Goal: Task Accomplishment & Management: Use online tool/utility

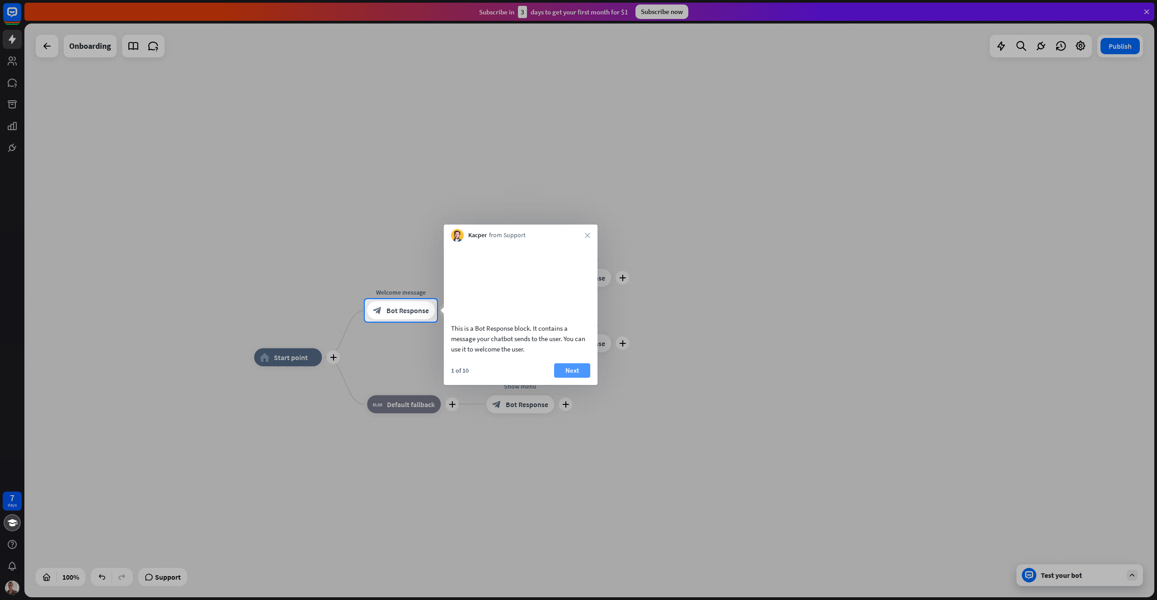
click at [564, 377] on button "Next" at bounding box center [572, 370] width 36 height 14
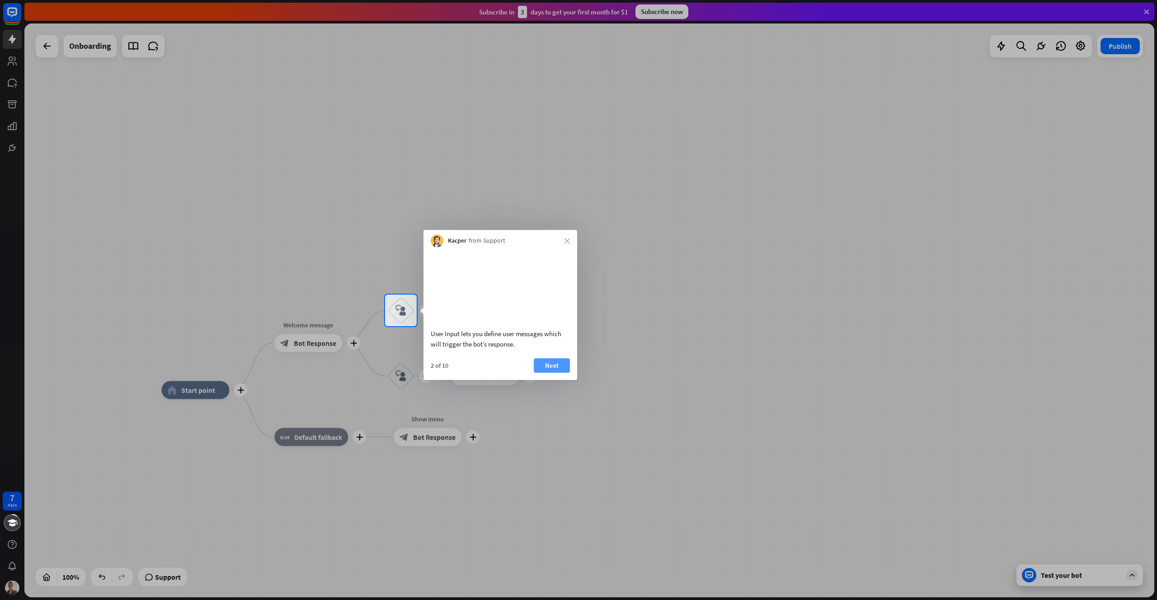
click at [552, 373] on button "Next" at bounding box center [552, 366] width 36 height 14
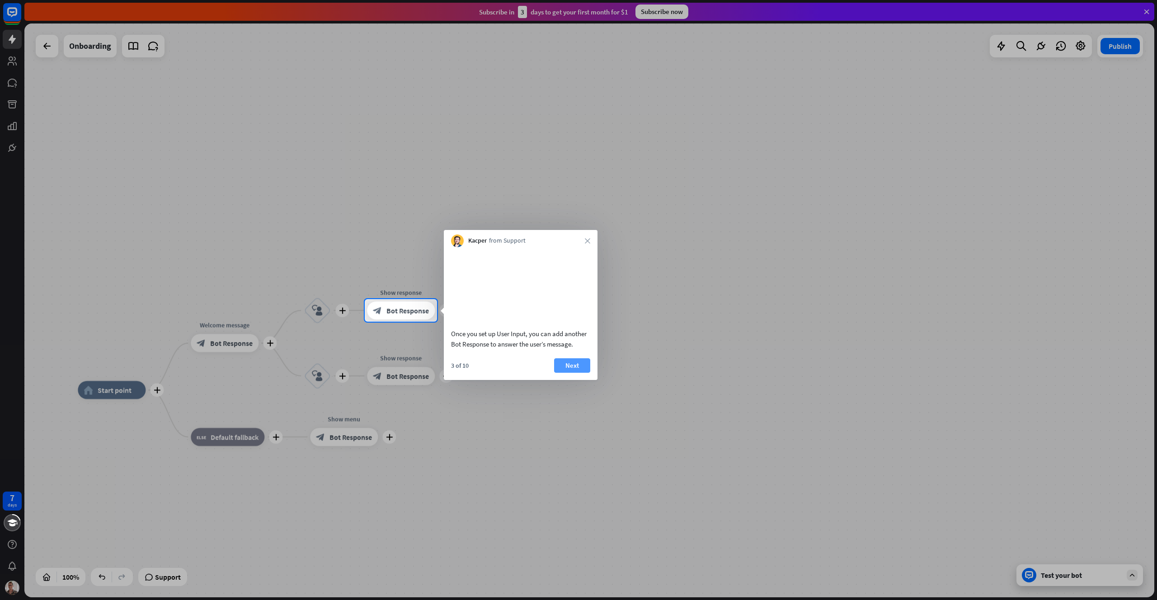
click at [570, 373] on button "Next" at bounding box center [572, 366] width 36 height 14
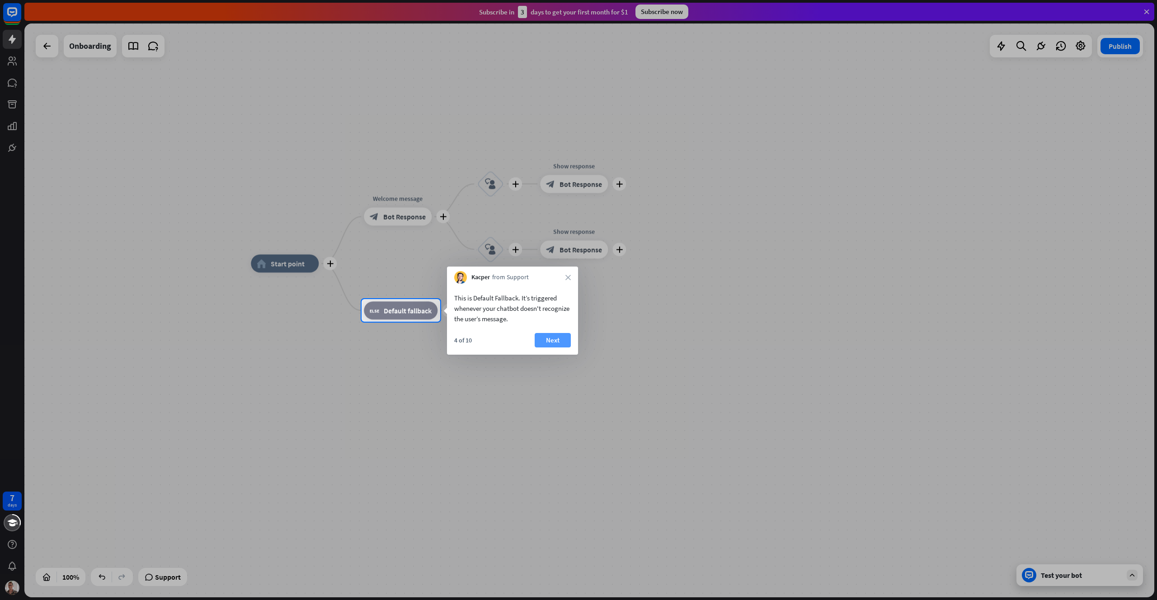
click at [548, 346] on button "Next" at bounding box center [553, 340] width 36 height 14
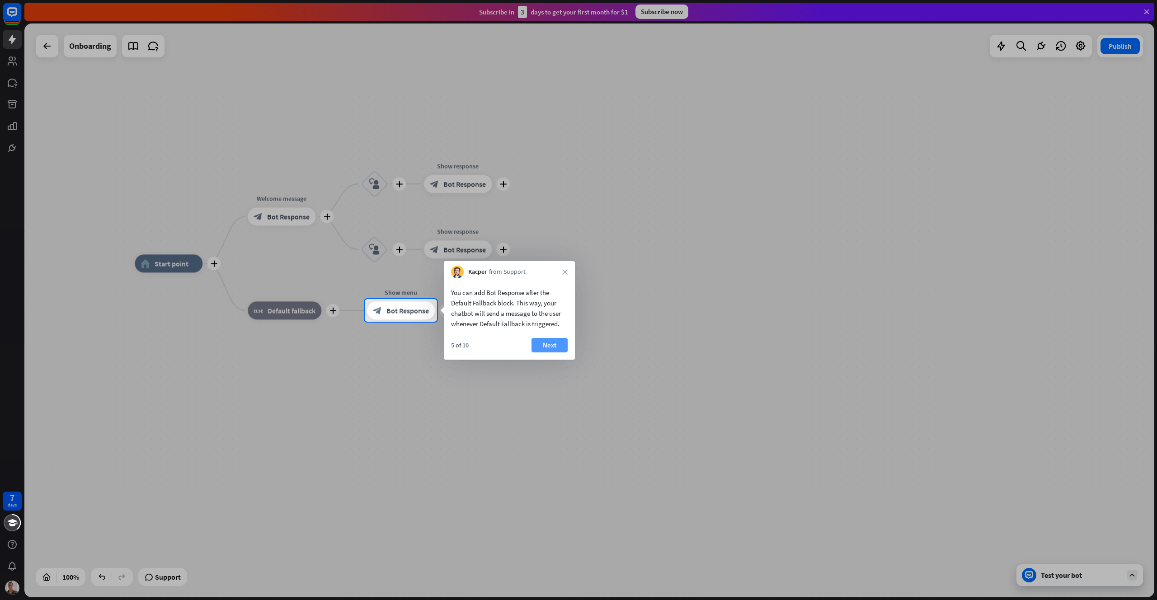
click at [551, 341] on button "Next" at bounding box center [550, 345] width 36 height 14
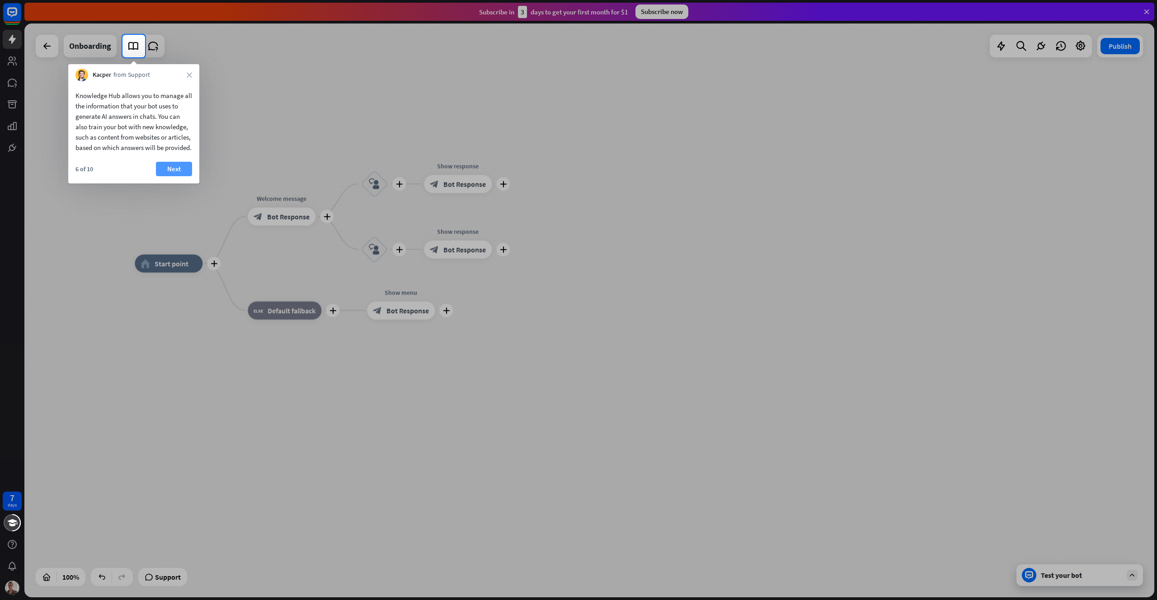
click at [184, 176] on button "Next" at bounding box center [174, 169] width 36 height 14
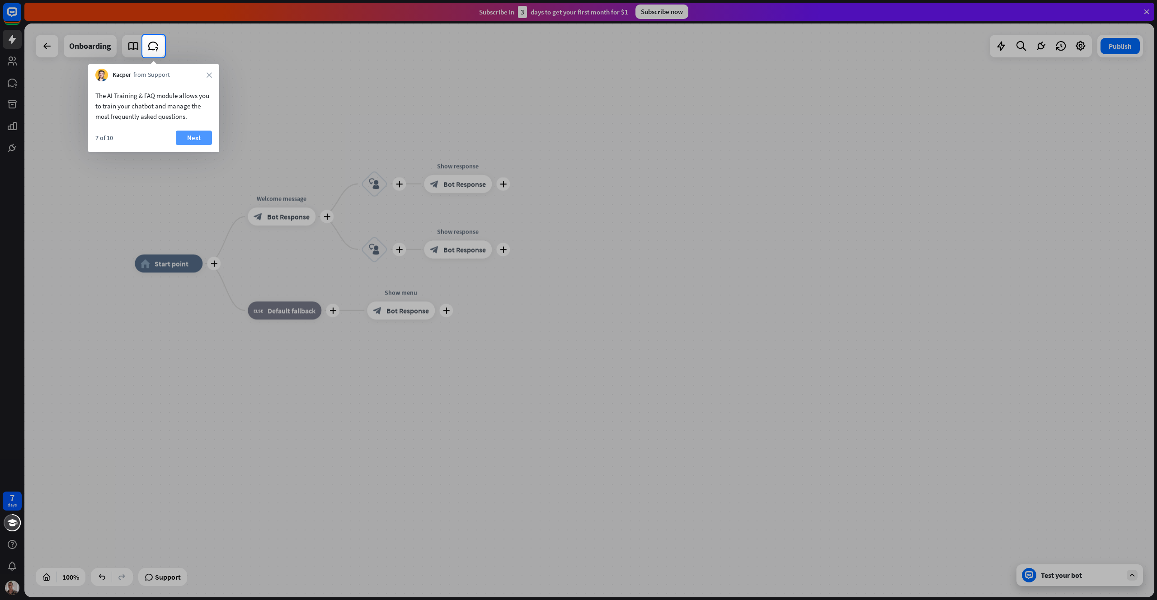
click at [188, 141] on button "Next" at bounding box center [194, 138] width 36 height 14
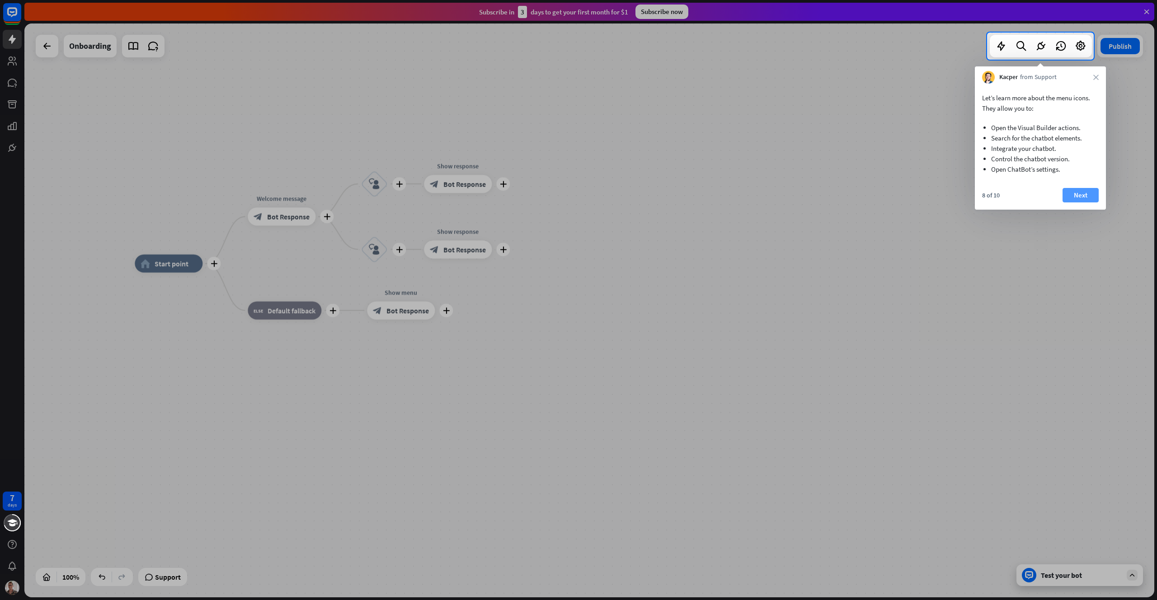
click at [1081, 201] on button "Next" at bounding box center [1081, 195] width 36 height 14
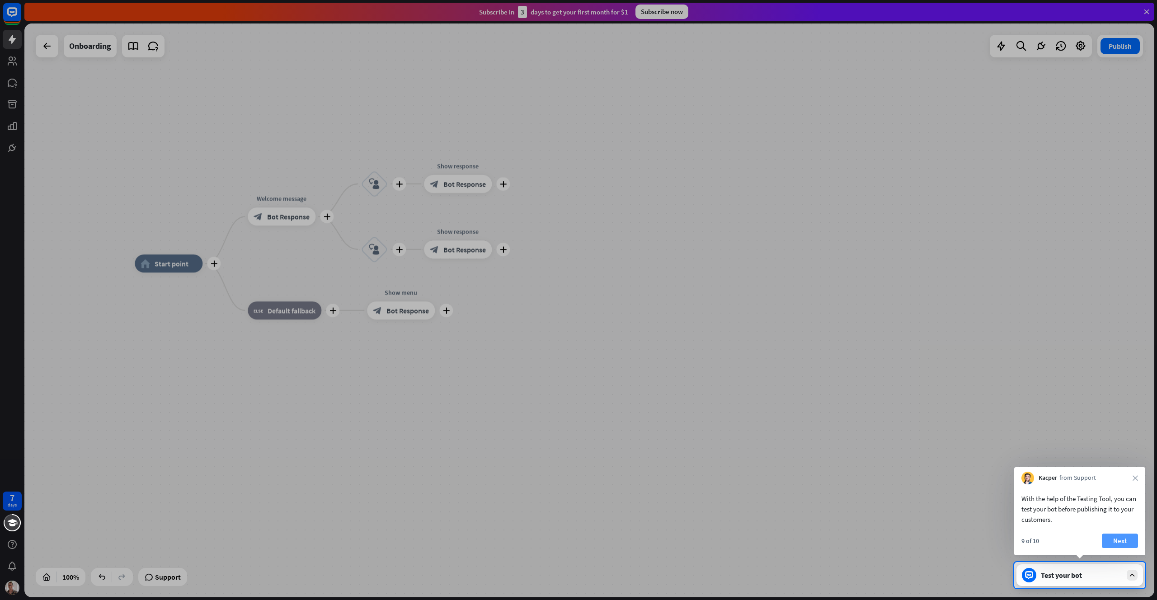
click at [1117, 543] on button "Next" at bounding box center [1120, 541] width 36 height 14
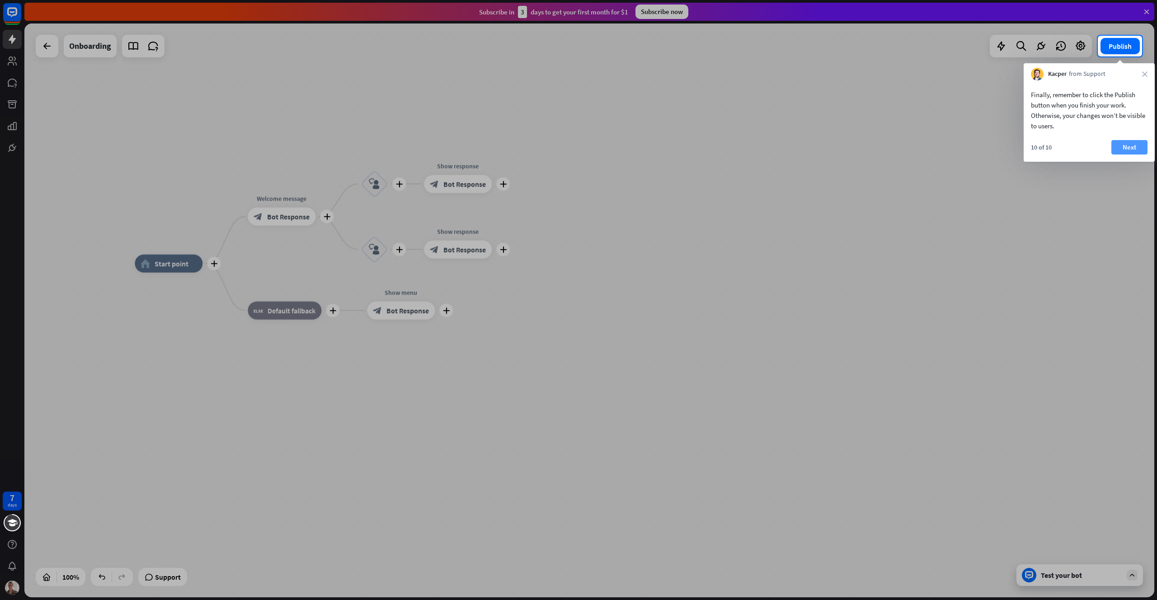
click at [1124, 140] on button "Next" at bounding box center [1130, 147] width 36 height 14
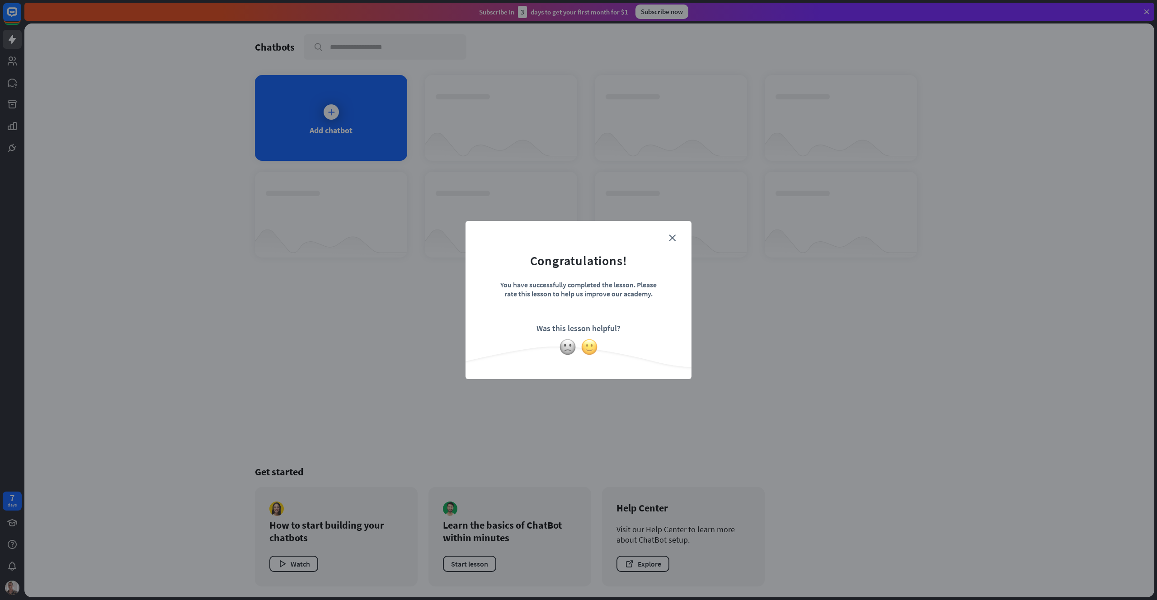
click at [589, 346] on img at bounding box center [589, 347] width 17 height 17
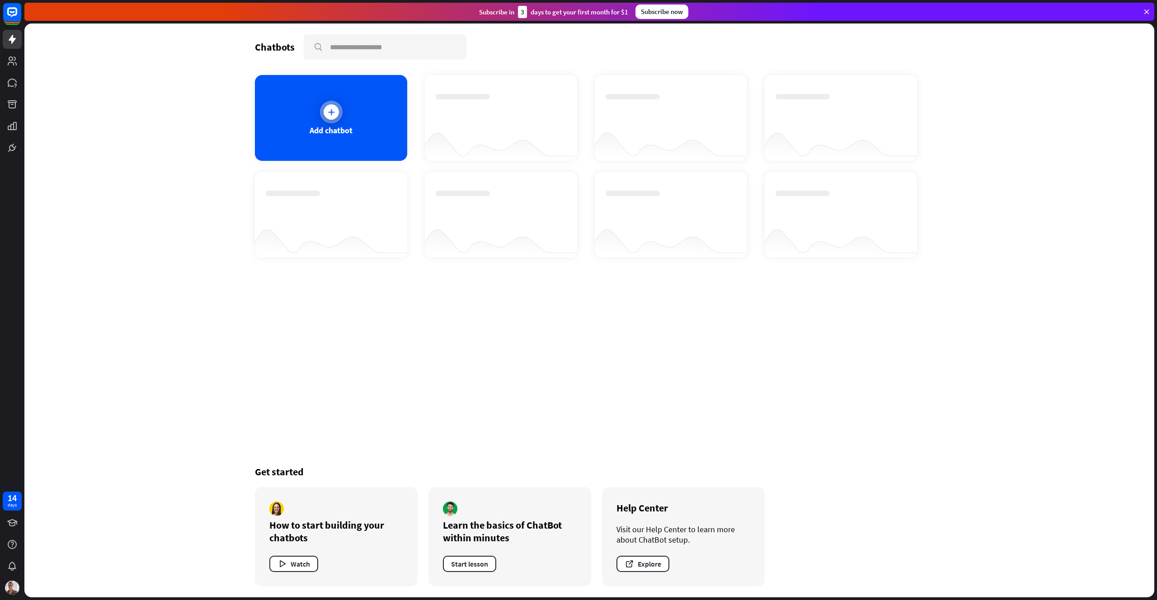
click at [313, 110] on div "Add chatbot" at bounding box center [331, 118] width 152 height 86
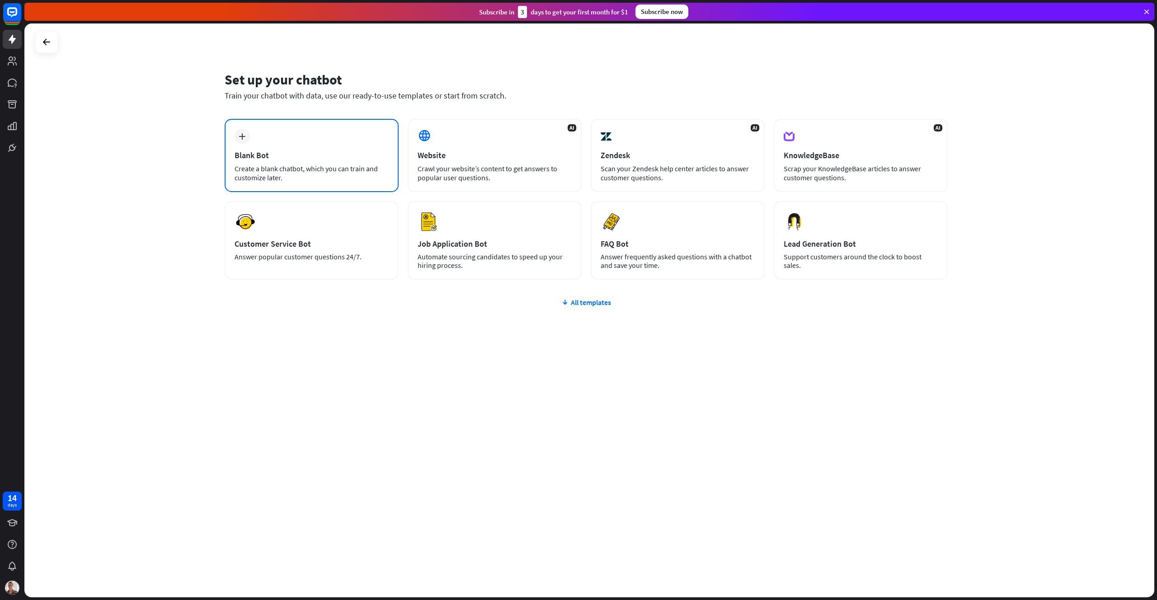
click at [316, 171] on div "Create a blank chatbot, which you can train and customize later." at bounding box center [312, 173] width 154 height 18
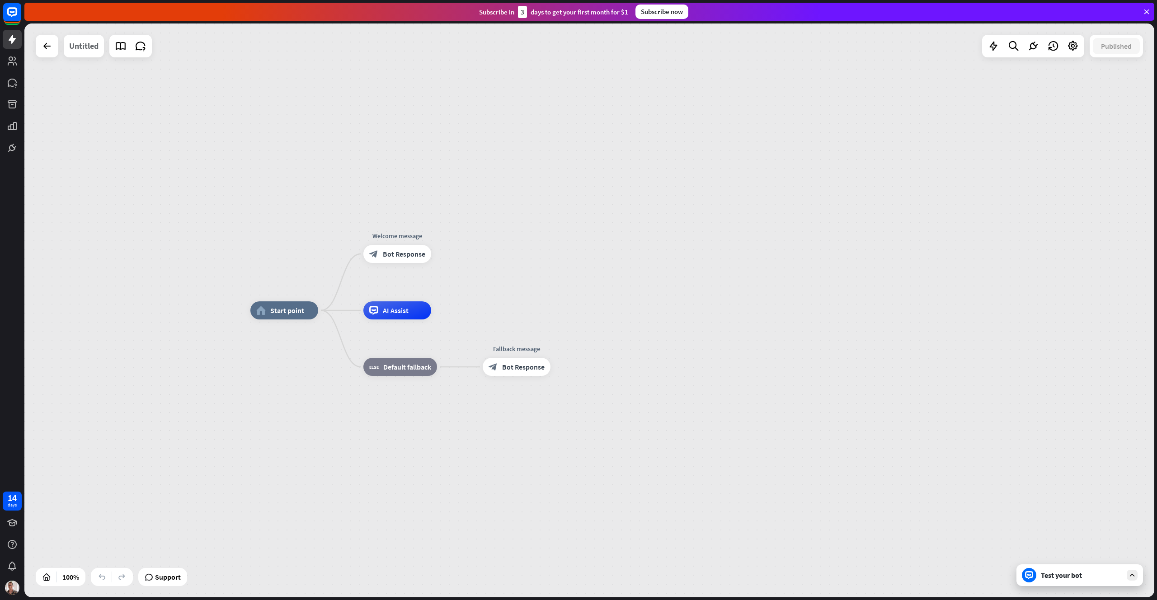
click at [84, 52] on div "Untitled" at bounding box center [83, 46] width 29 height 23
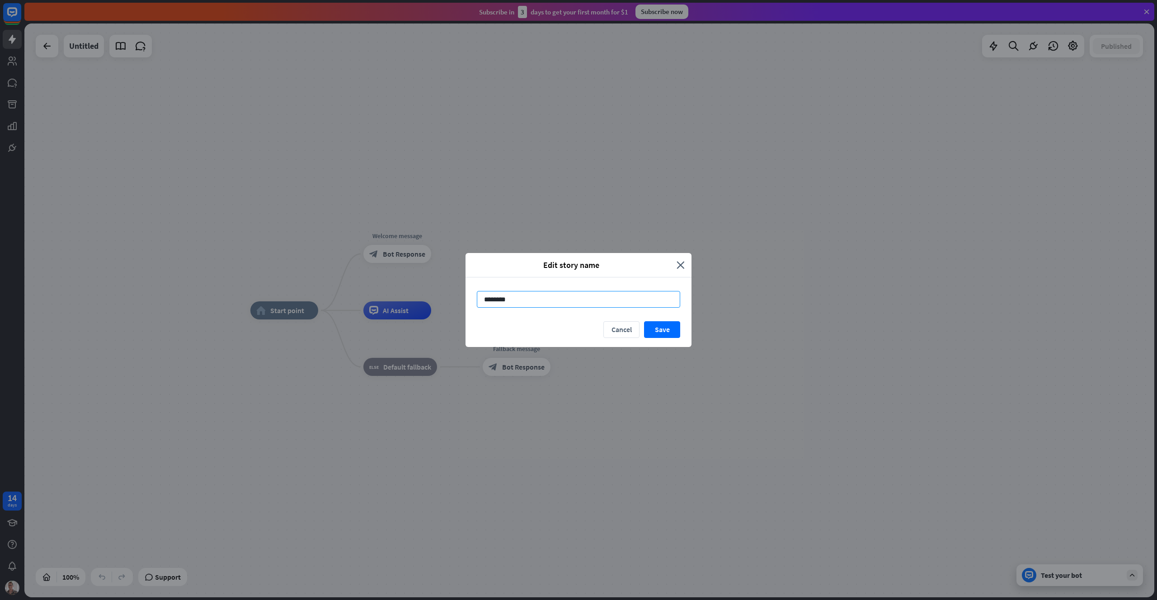
click at [503, 304] on input "********" at bounding box center [578, 299] width 203 height 17
type input "**********"
click at [663, 338] on div "Cancel Save" at bounding box center [579, 334] width 226 height 26
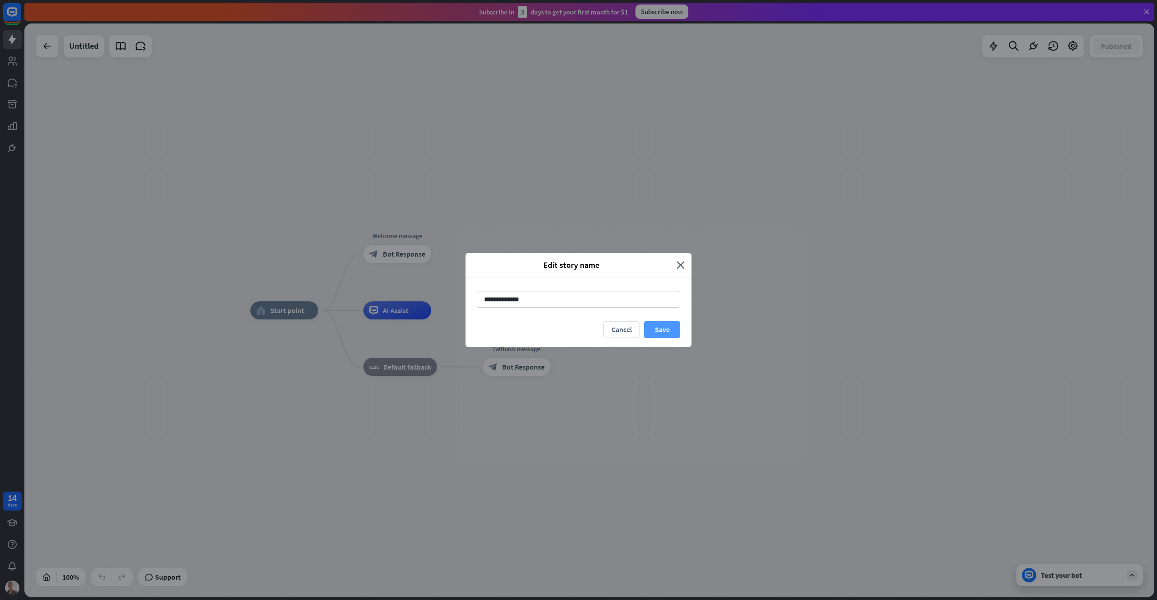
click at [661, 327] on button "Save" at bounding box center [662, 329] width 36 height 17
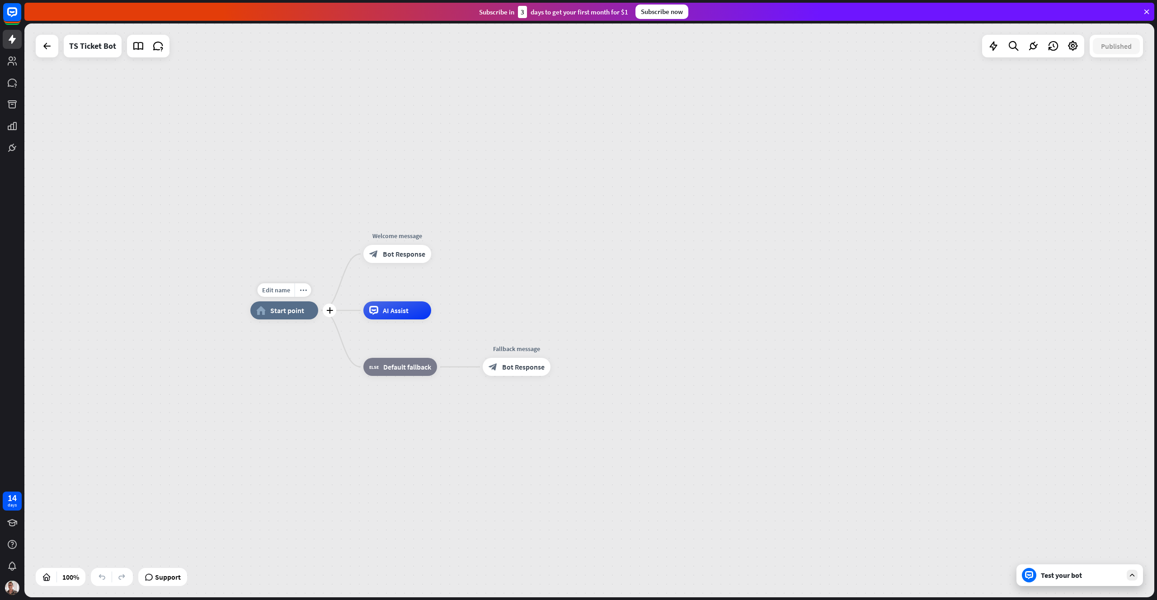
click at [294, 313] on span "Start point" at bounding box center [287, 310] width 34 height 9
click at [389, 251] on span "Bot Response" at bounding box center [404, 254] width 42 height 9
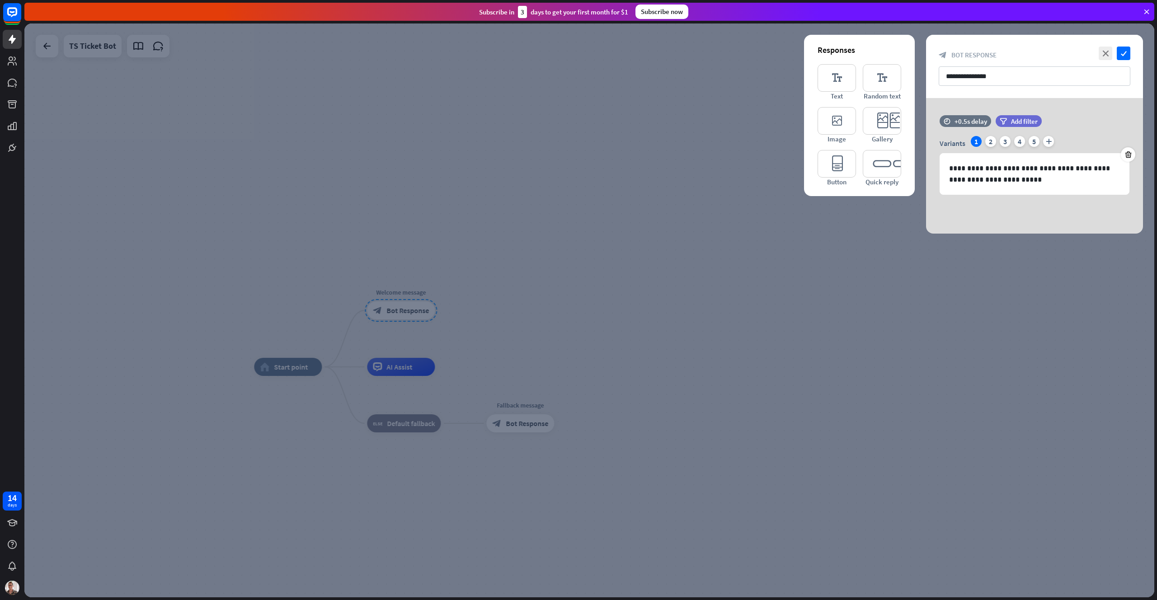
click at [424, 195] on div at bounding box center [589, 311] width 1130 height 574
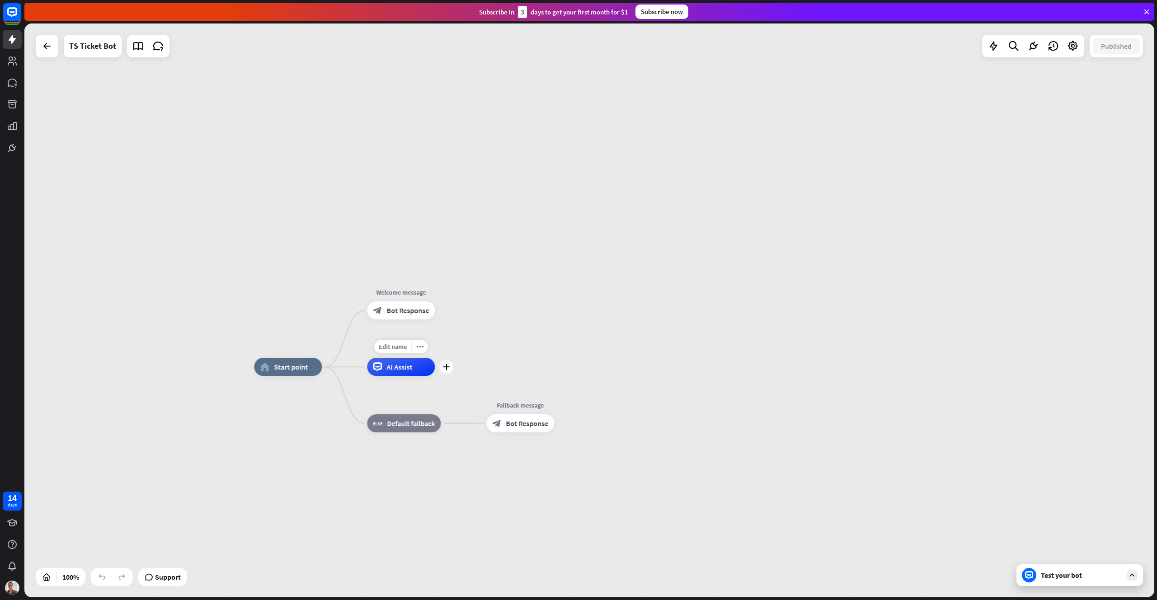
click at [406, 361] on div "AI Assist" at bounding box center [401, 367] width 68 height 18
click at [495, 354] on div "home_2 Start point Welcome message block_bot_response Bot Response AI Assist bl…" at bounding box center [589, 311] width 1130 height 574
click at [416, 346] on icon "more_horiz" at bounding box center [419, 347] width 7 height 7
click at [496, 330] on div "home_2 Start point Welcome message block_bot_response Bot Response AI Assist bl…" at bounding box center [589, 311] width 1130 height 574
click at [382, 368] on icon at bounding box center [377, 367] width 9 height 9
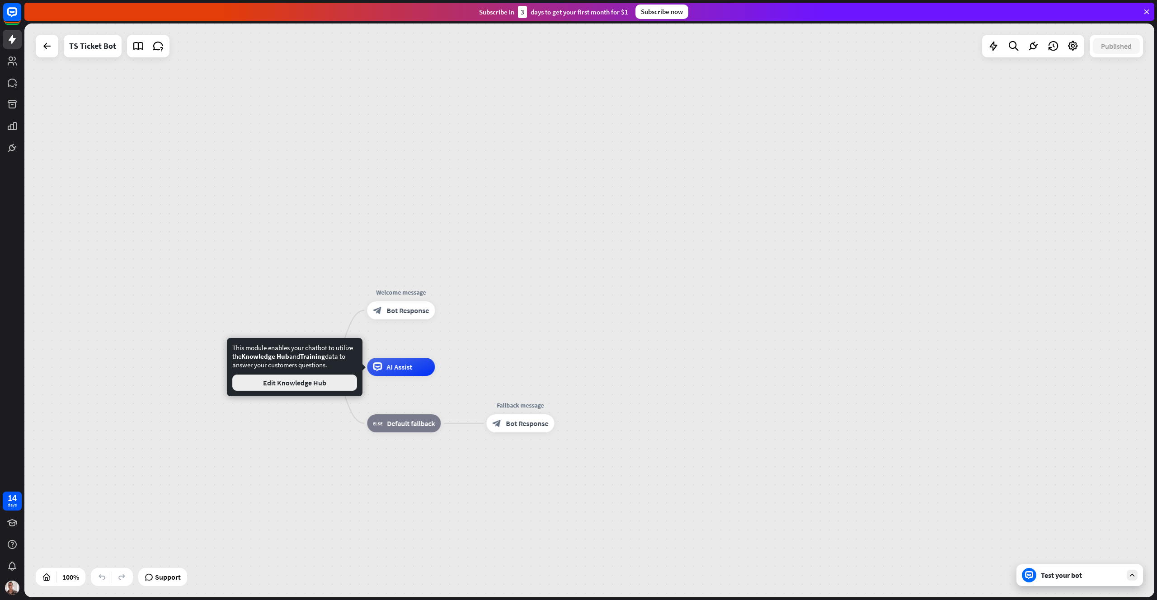
click at [336, 381] on button "Edit Knowledge Hub" at bounding box center [294, 383] width 125 height 16
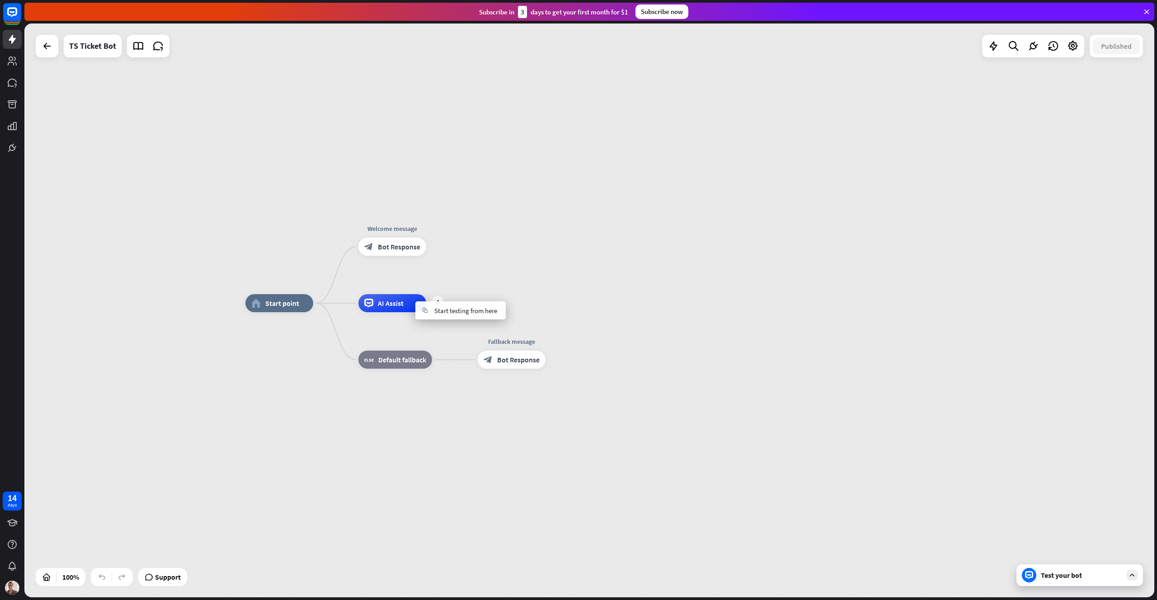
click at [362, 311] on div "AI Assist" at bounding box center [393, 303] width 68 height 18
click at [359, 303] on div "Edit name more_horiz plus AI Assist" at bounding box center [393, 303] width 68 height 18
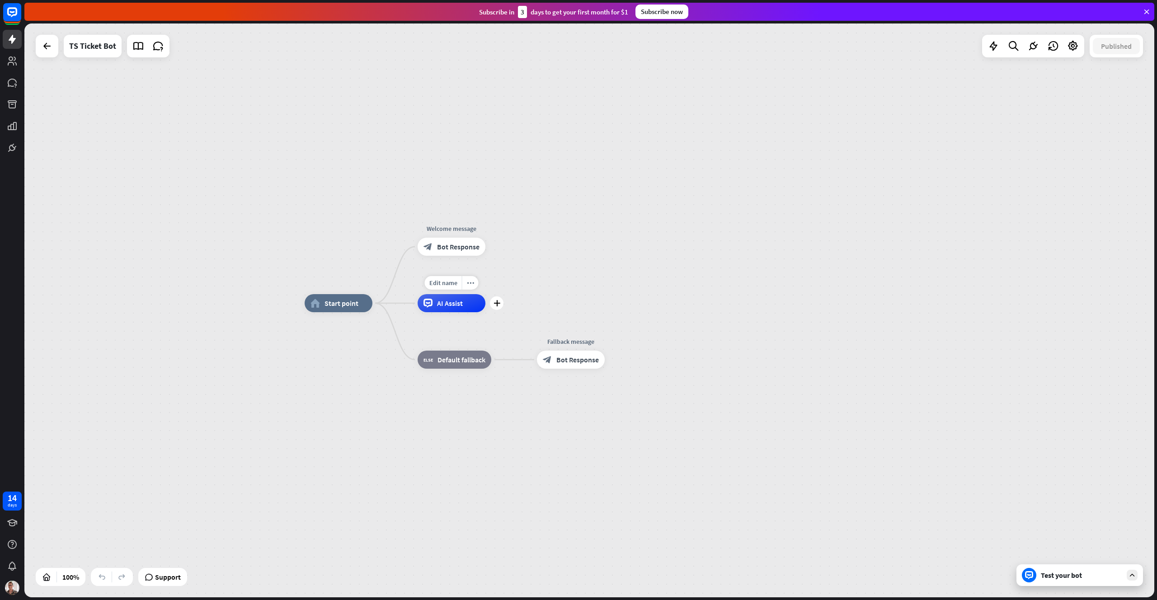
drag, startPoint x: 344, startPoint y: 303, endPoint x: 403, endPoint y: 303, distance: 59.2
click at [418, 303] on div "Edit name more_horiz plus AI Assist" at bounding box center [452, 303] width 68 height 18
click at [429, 304] on icon at bounding box center [428, 303] width 9 height 9
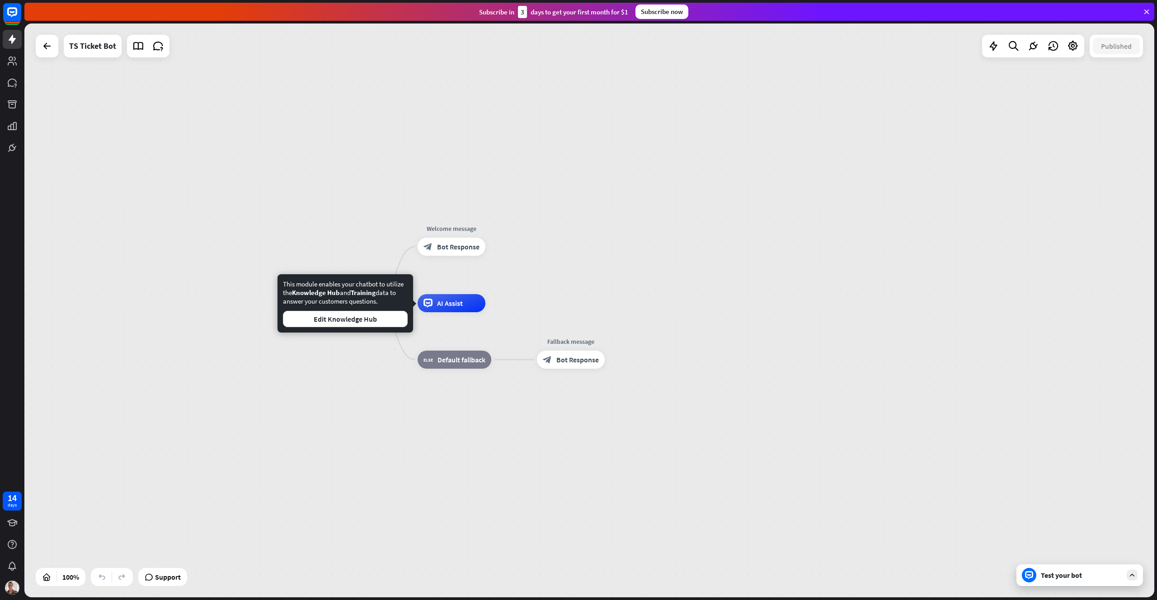
click at [553, 255] on div "home_2 Start point Edit name more_horiz Welcome message block_bot_response Bot …" at bounding box center [589, 311] width 1130 height 574
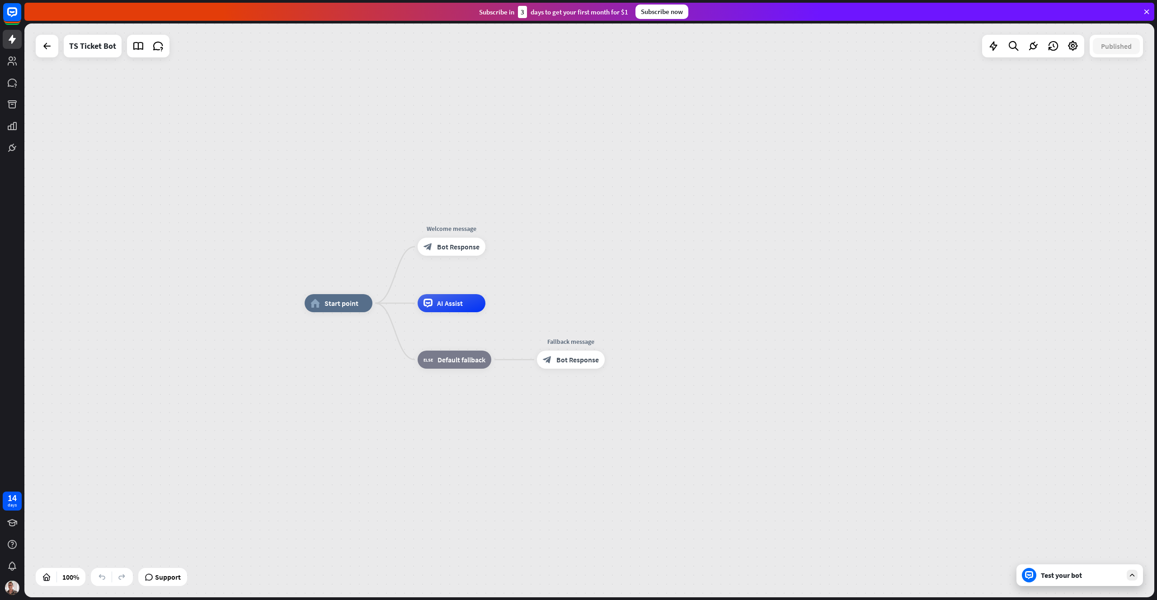
click at [1046, 574] on div "Test your bot" at bounding box center [1081, 575] width 81 height 9
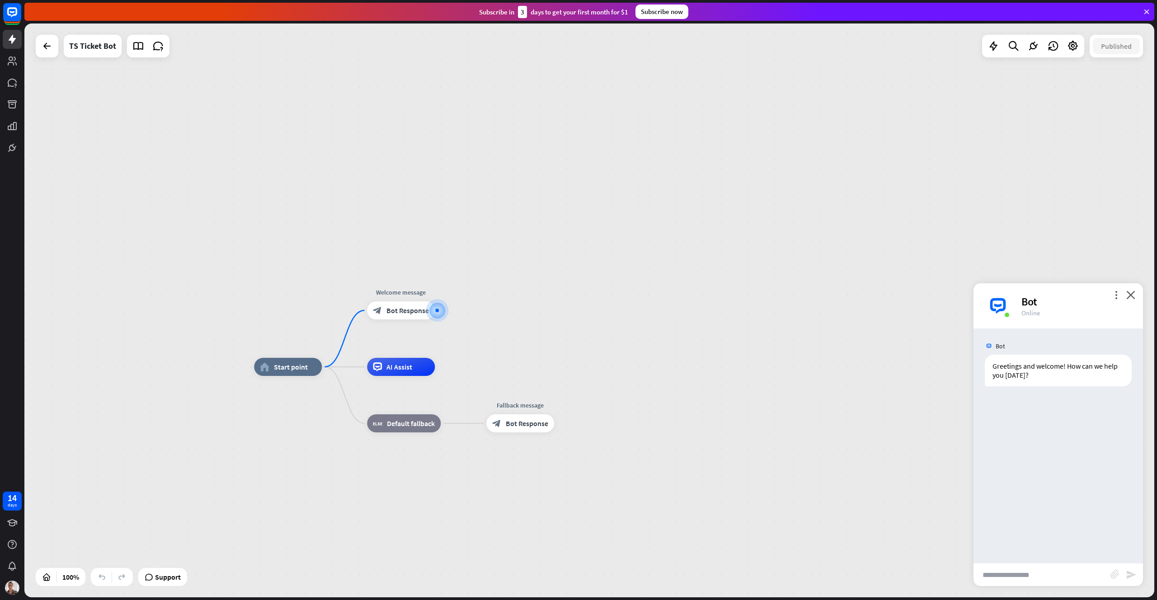
click at [1028, 581] on input "text" at bounding box center [1042, 575] width 137 height 23
click at [396, 313] on span "Bot Response" at bounding box center [408, 310] width 42 height 9
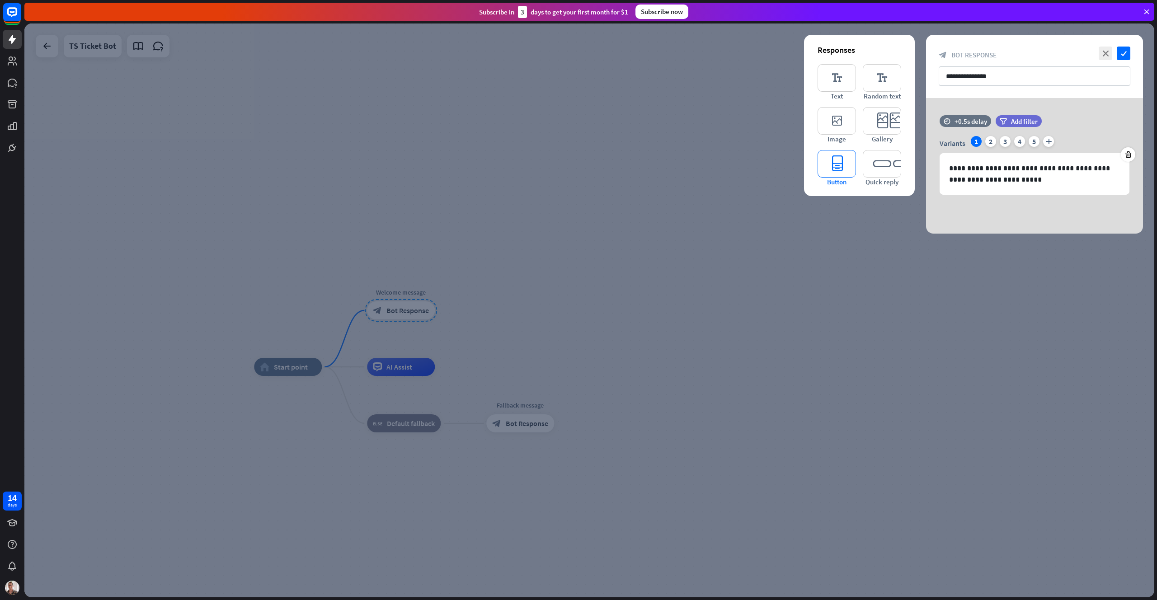
click at [835, 164] on icon "editor_button" at bounding box center [837, 164] width 38 height 28
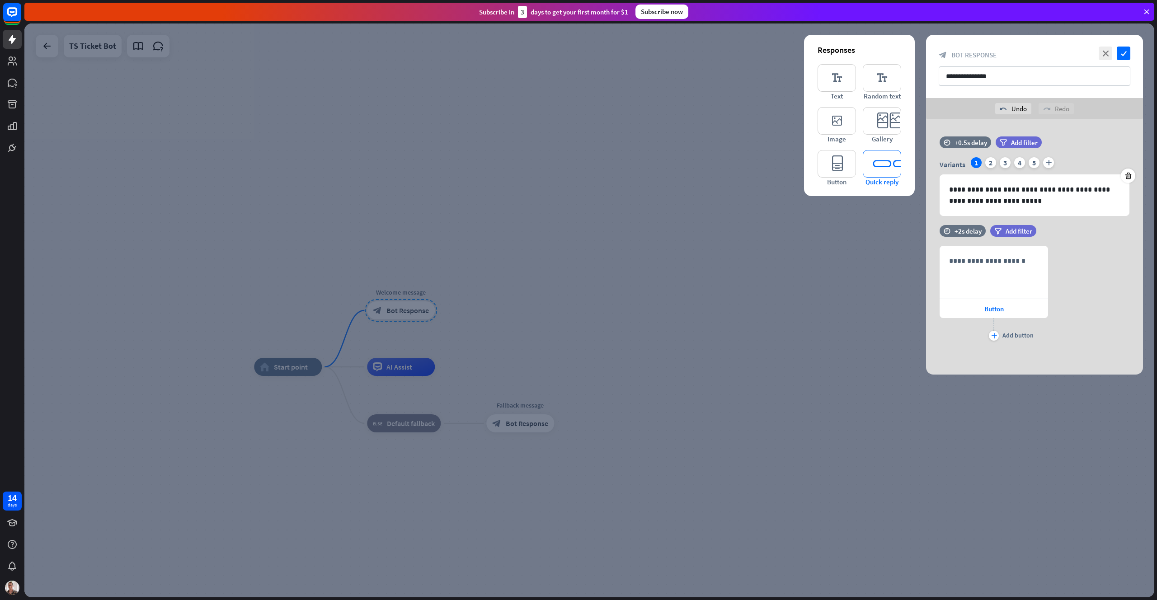
click at [873, 165] on icon "editor_quick_replies" at bounding box center [882, 164] width 38 height 28
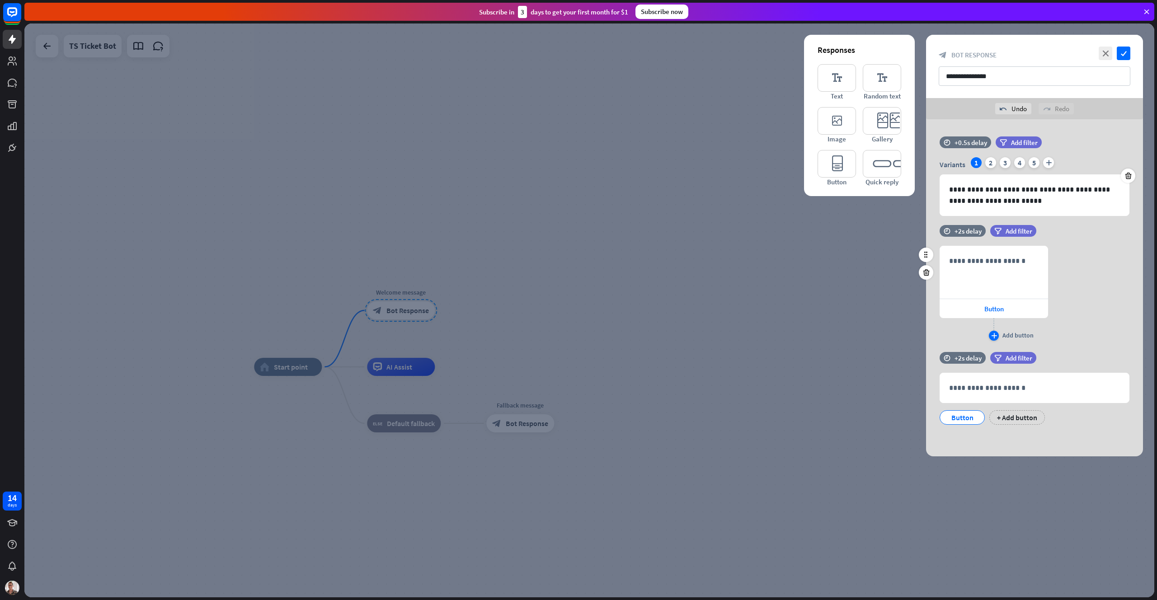
click at [991, 339] on div "plus" at bounding box center [994, 336] width 10 height 10
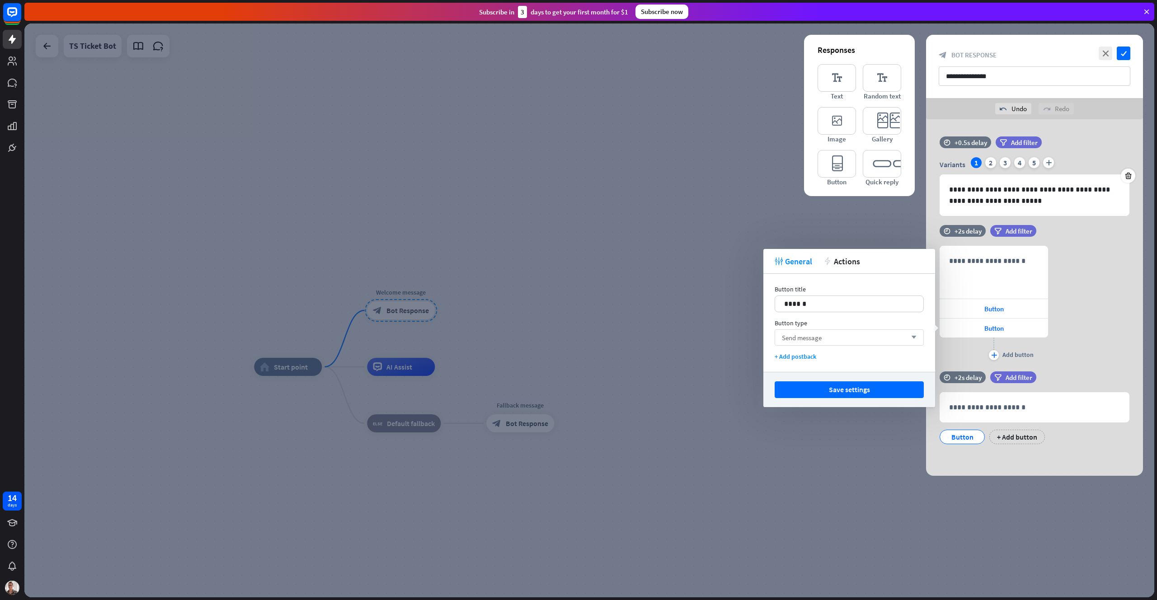
click at [916, 337] on icon "arrow_down" at bounding box center [912, 337] width 10 height 5
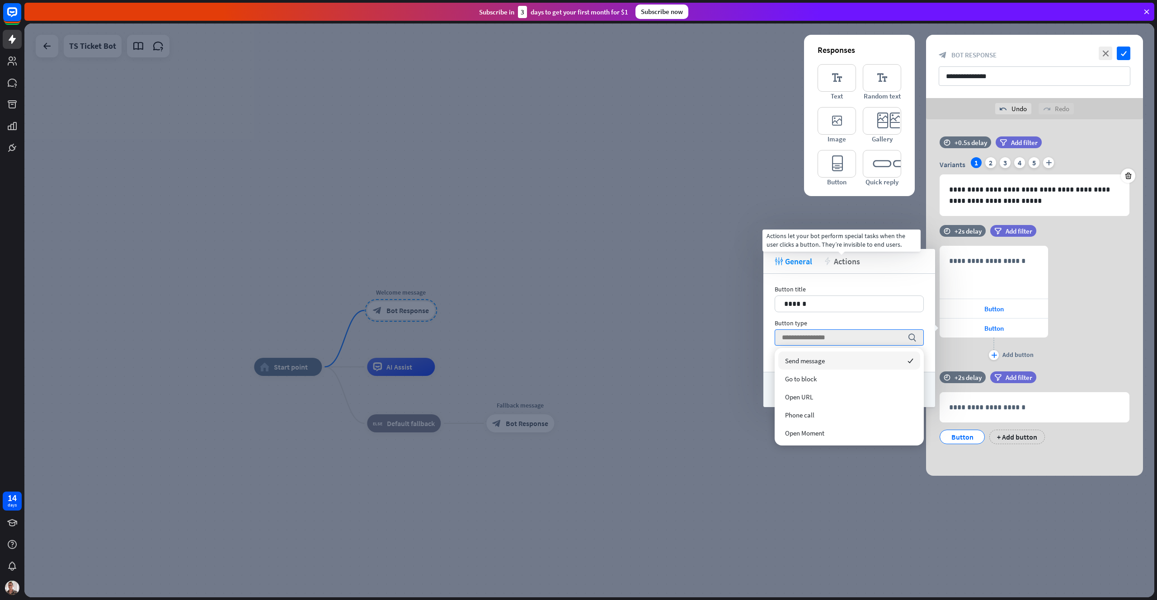
click at [853, 262] on span "Actions" at bounding box center [847, 261] width 26 height 10
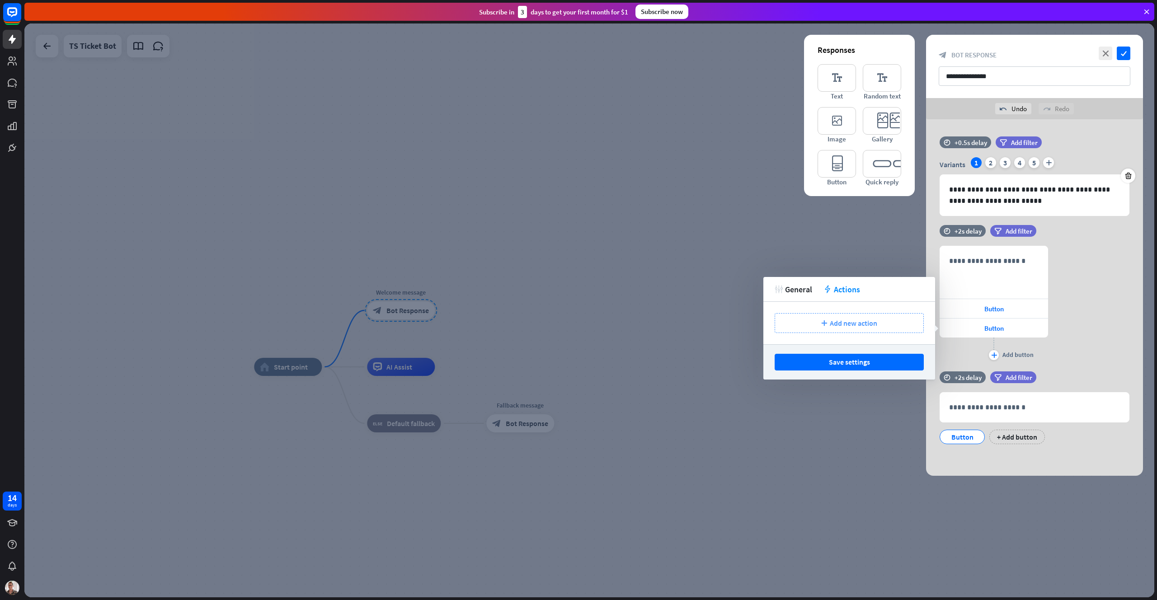
click at [848, 323] on span "Add new action" at bounding box center [853, 323] width 47 height 9
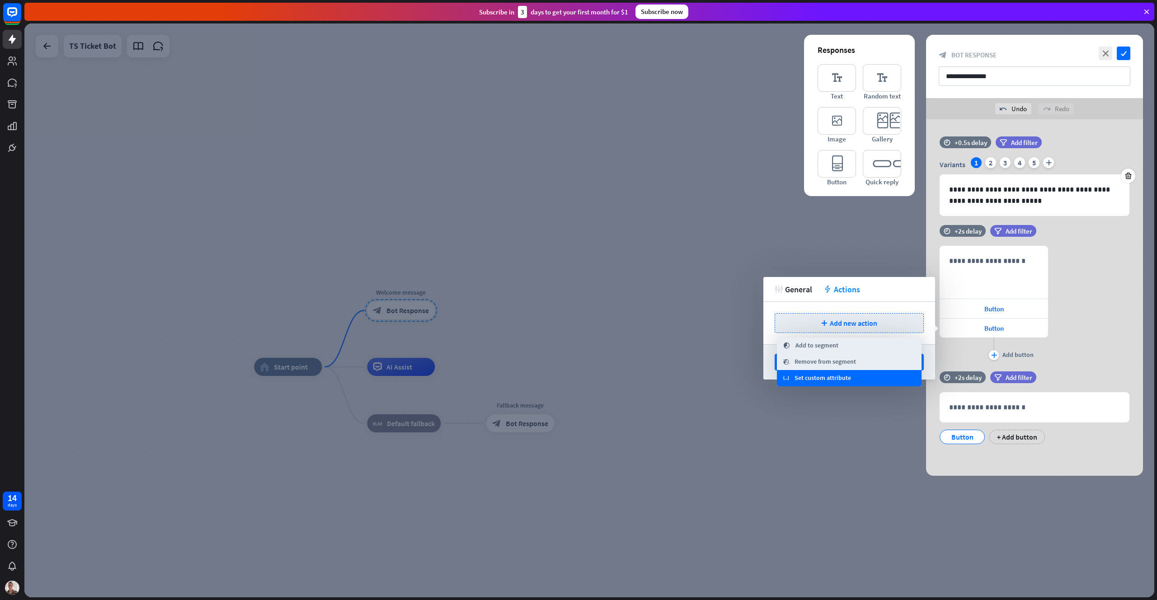
click at [838, 375] on span "Set custom attribute" at bounding box center [823, 378] width 57 height 9
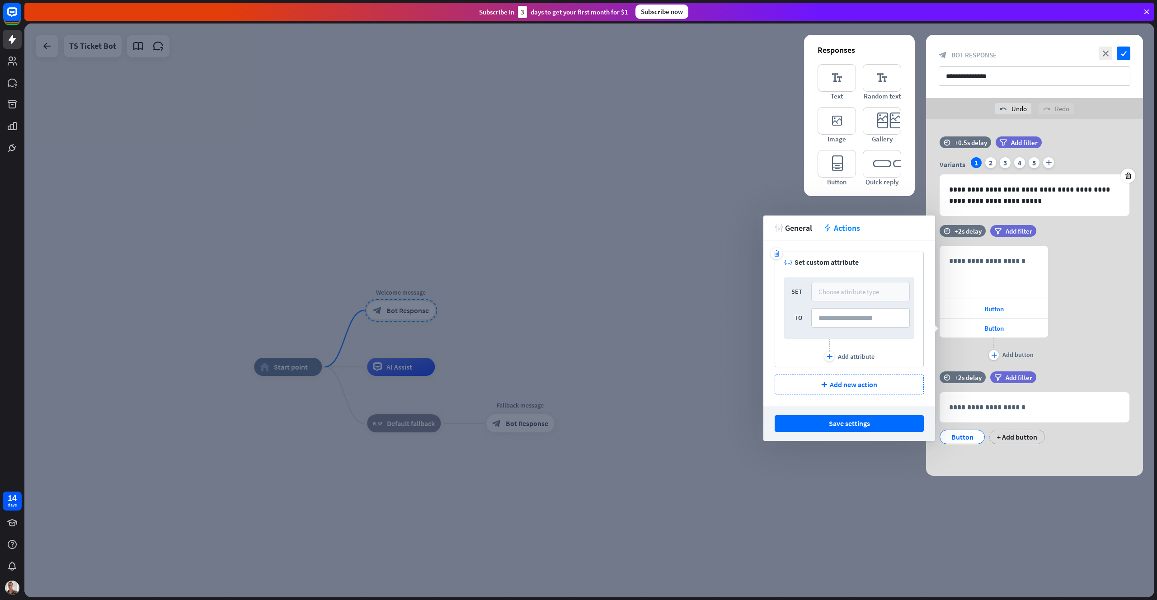
click at [841, 288] on div "Choose attribute type" at bounding box center [849, 292] width 61 height 9
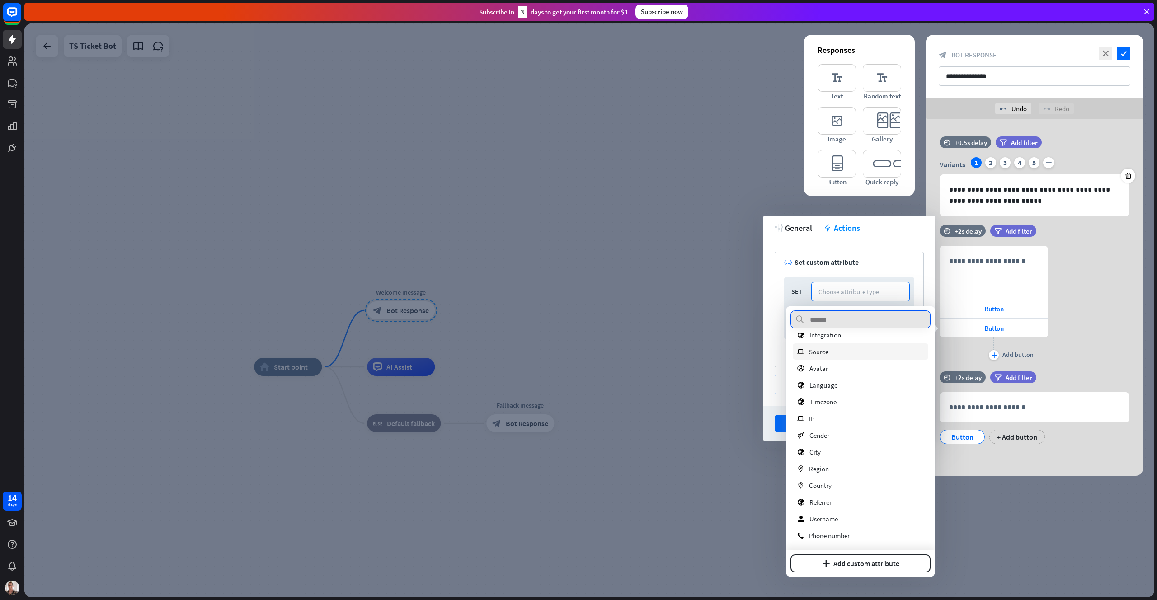
scroll to position [60, 0]
click at [791, 227] on span "General" at bounding box center [798, 228] width 27 height 10
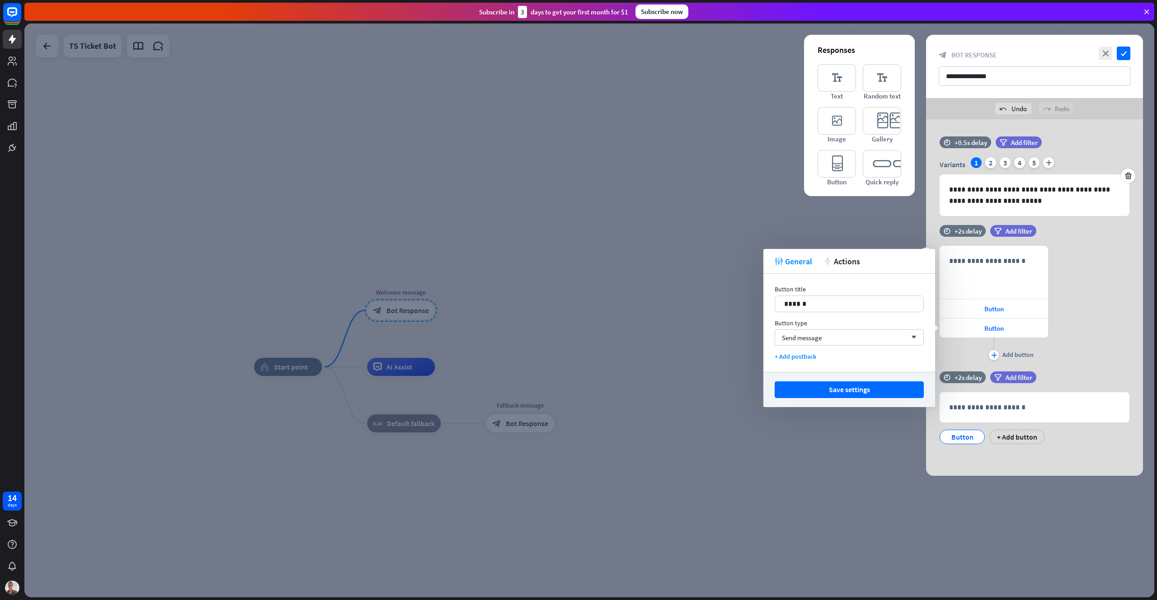
click at [1120, 275] on div "**********" at bounding box center [1034, 304] width 217 height 117
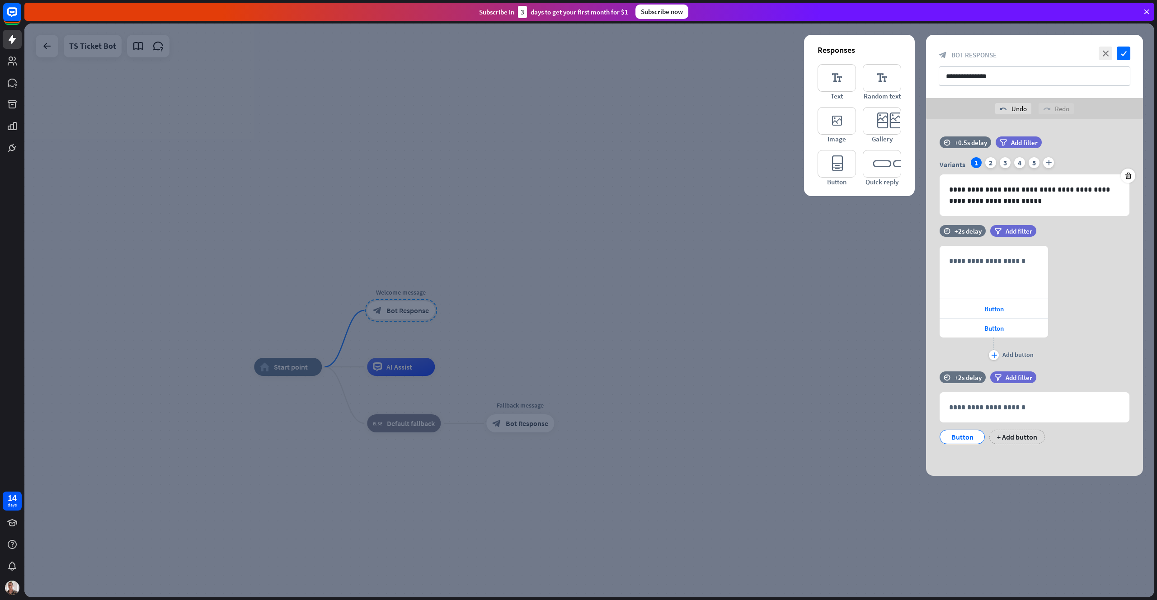
click at [592, 326] on div at bounding box center [589, 311] width 1130 height 574
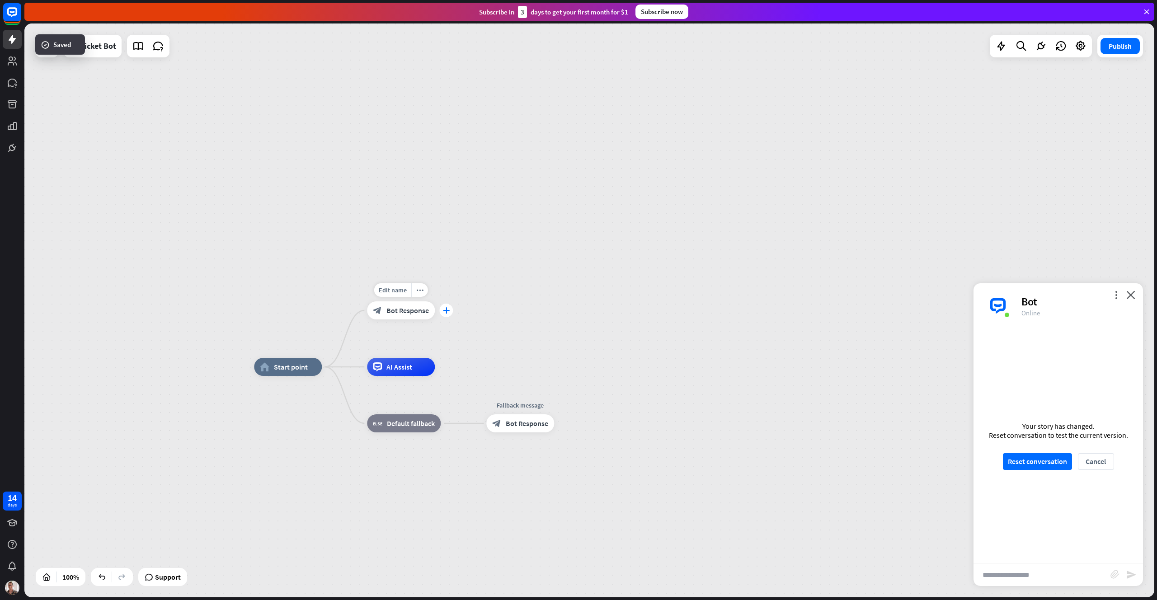
click at [445, 308] on icon "plus" at bounding box center [446, 310] width 7 height 6
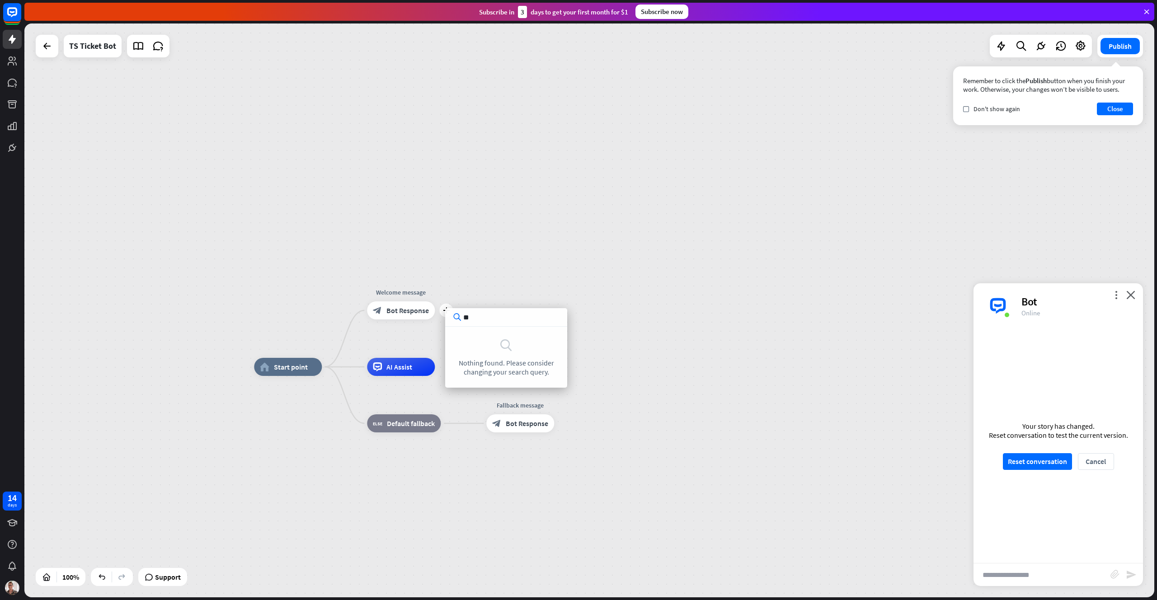
type input "*"
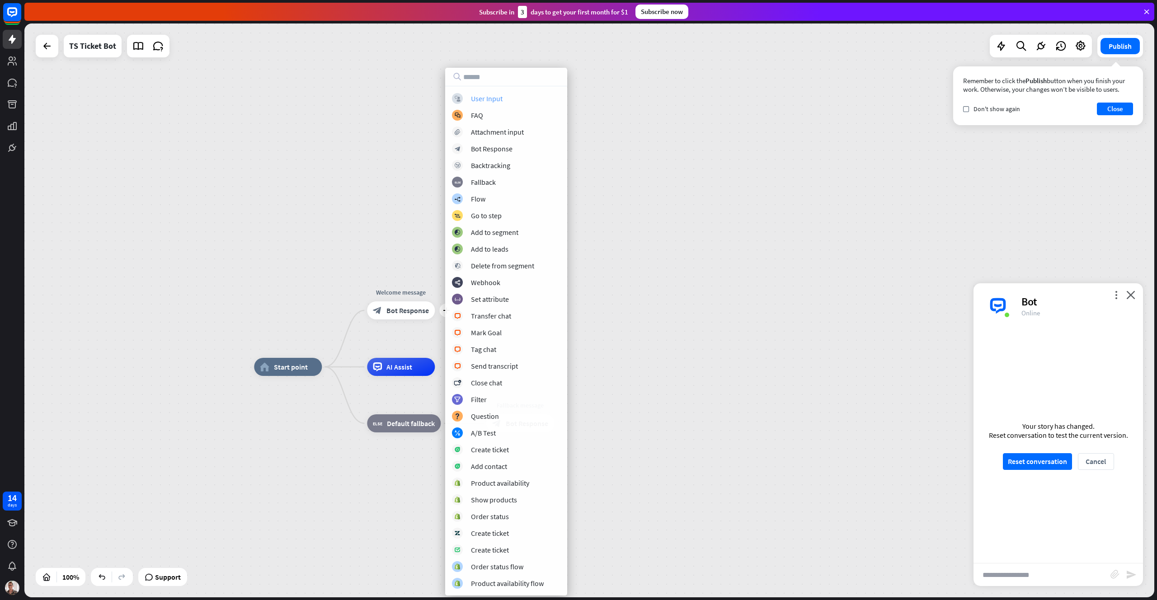
click at [498, 102] on div "User Input" at bounding box center [487, 98] width 32 height 9
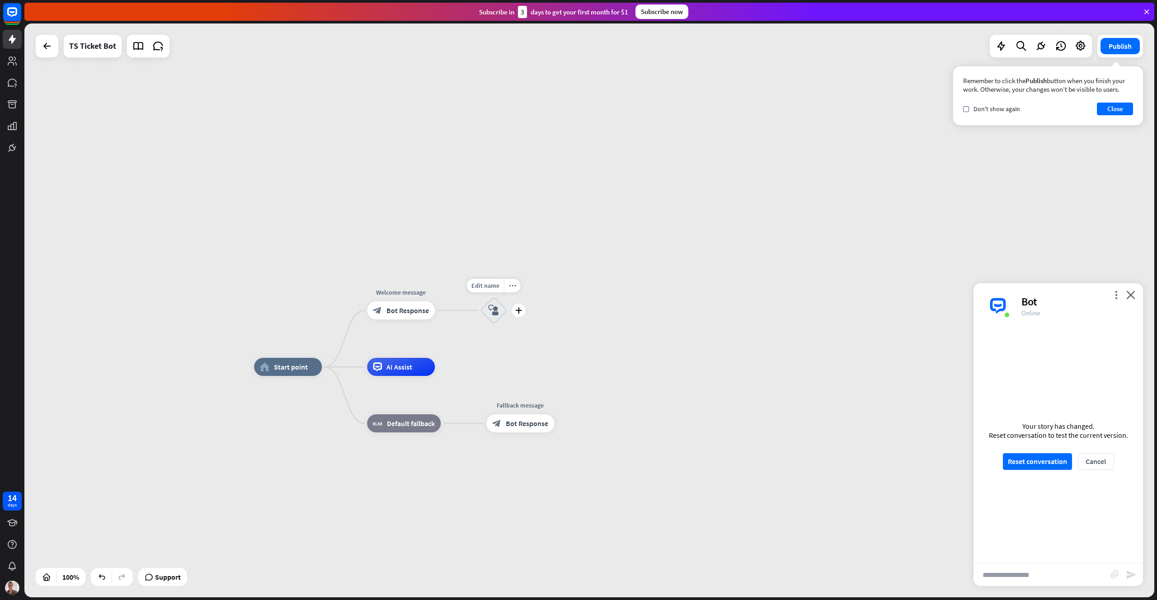
click at [493, 309] on icon "block_user_input" at bounding box center [493, 310] width 11 height 11
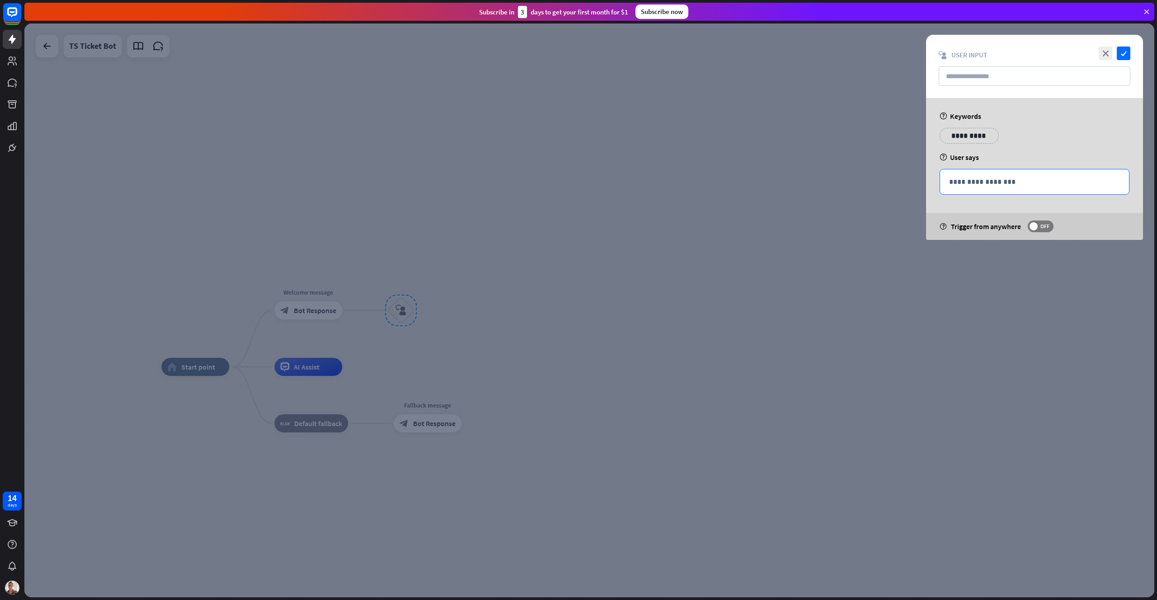
click at [1000, 179] on p "**********" at bounding box center [1034, 181] width 171 height 11
click at [1083, 194] on icon at bounding box center [1081, 195] width 9 height 9
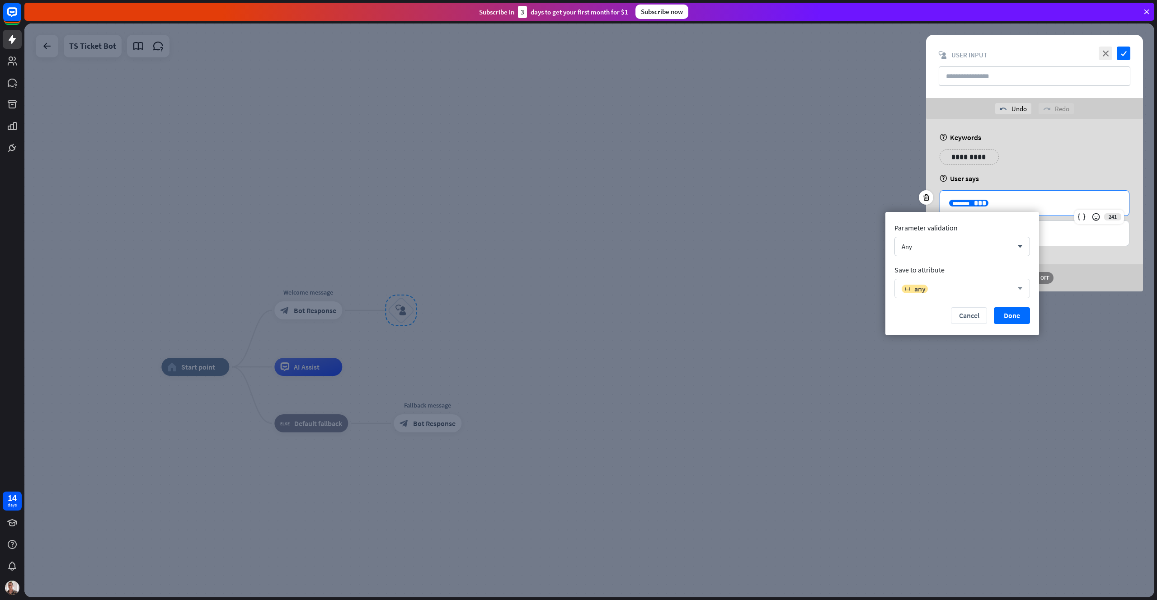
click at [1013, 286] on icon "arrow_down" at bounding box center [1018, 288] width 10 height 5
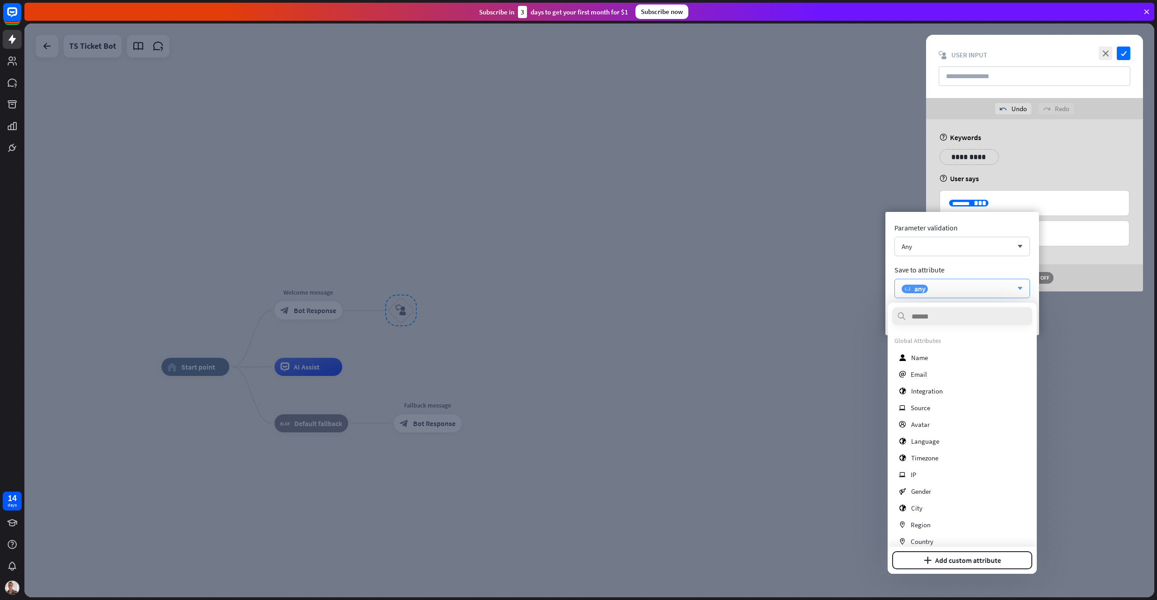
click at [1013, 286] on icon "arrow_down" at bounding box center [1018, 288] width 10 height 5
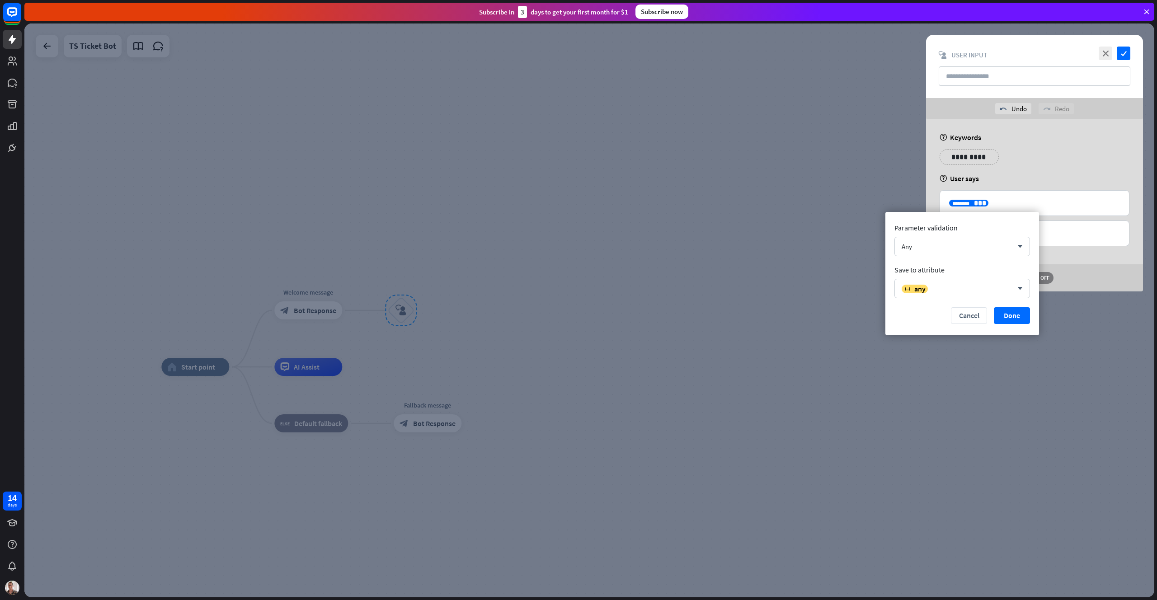
click at [1002, 262] on div "Parameter validation Any arrow_down Save to attribute variable any arrow_down C…" at bounding box center [963, 273] width 154 height 123
click at [1001, 253] on div "Any arrow_down" at bounding box center [963, 246] width 136 height 19
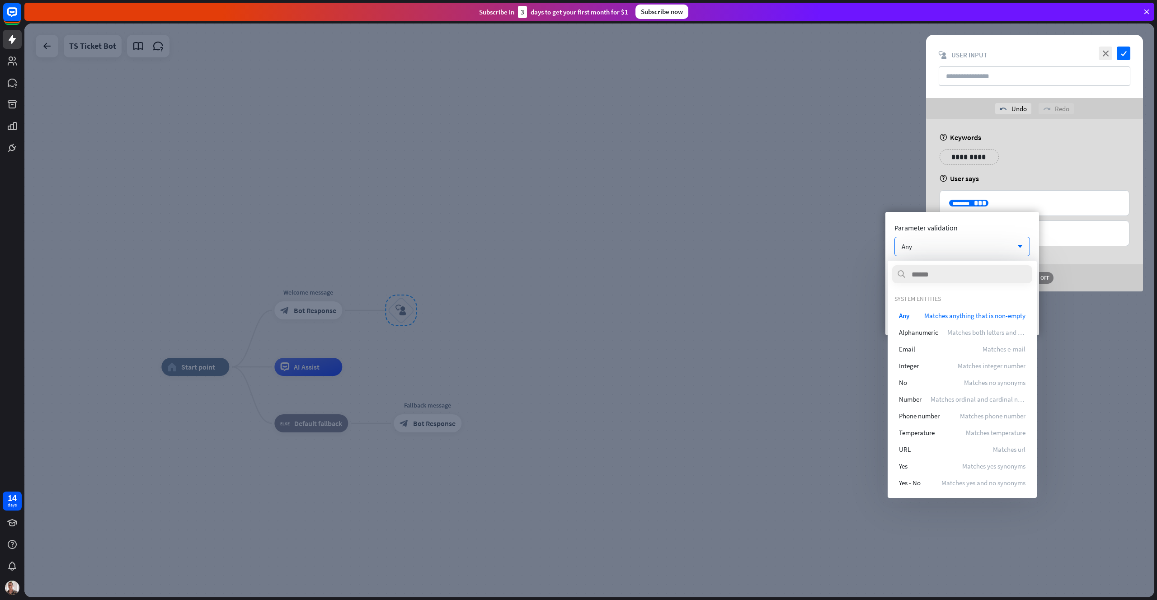
click at [1042, 175] on div "help User says" at bounding box center [1035, 178] width 190 height 9
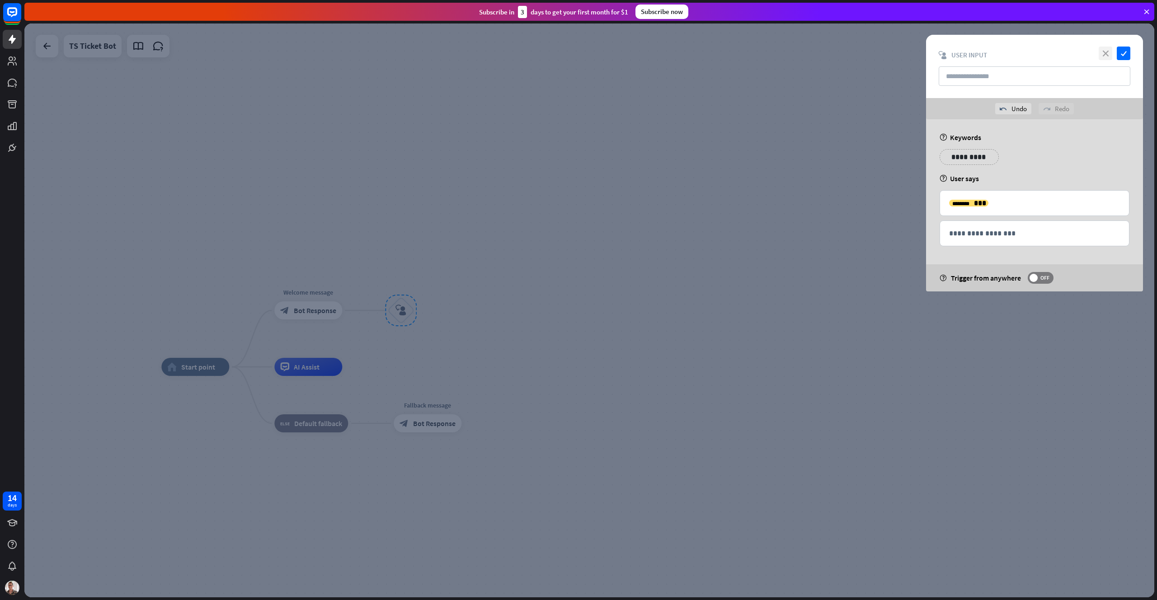
click at [1099, 57] on icon "close" at bounding box center [1106, 54] width 14 height 14
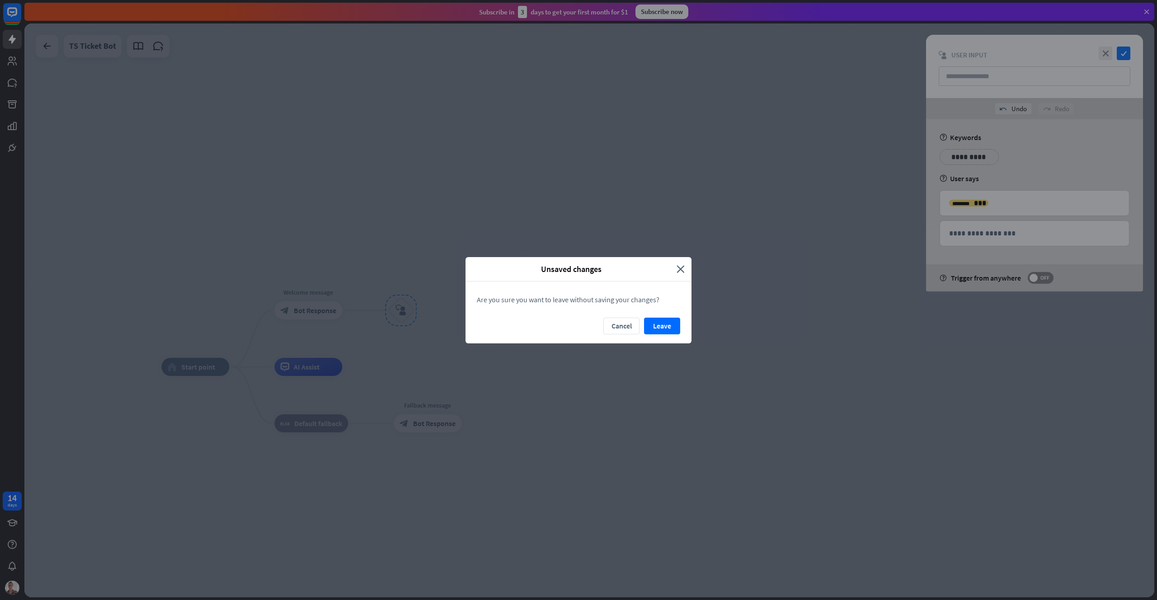
click at [477, 132] on div "Unsaved changes close Are you sure you want to leave without saving your change…" at bounding box center [578, 300] width 1157 height 600
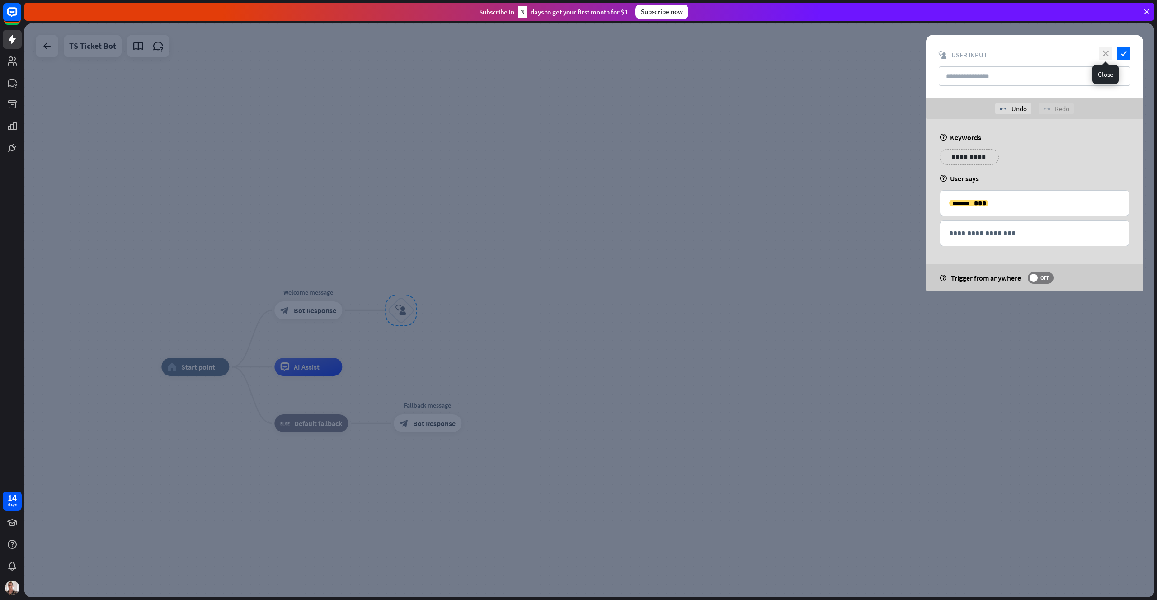
click at [1105, 54] on icon "close" at bounding box center [1106, 54] width 14 height 14
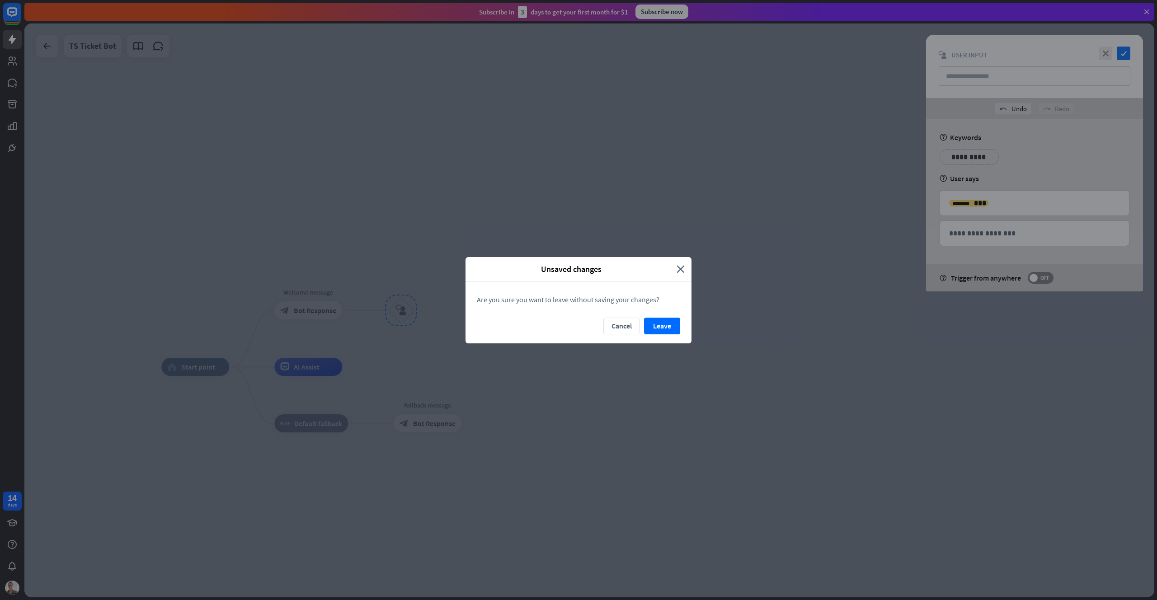
click at [642, 323] on div "Cancel Leave" at bounding box center [579, 331] width 226 height 26
click at [654, 323] on button "Leave" at bounding box center [662, 326] width 36 height 17
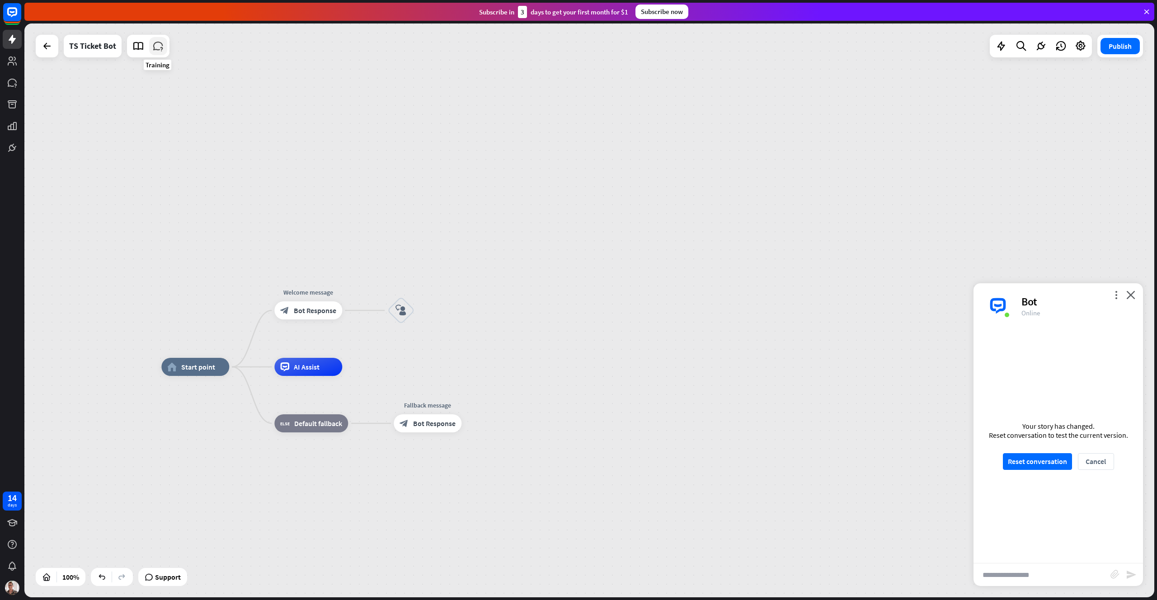
click at [156, 47] on icon at bounding box center [158, 46] width 12 height 12
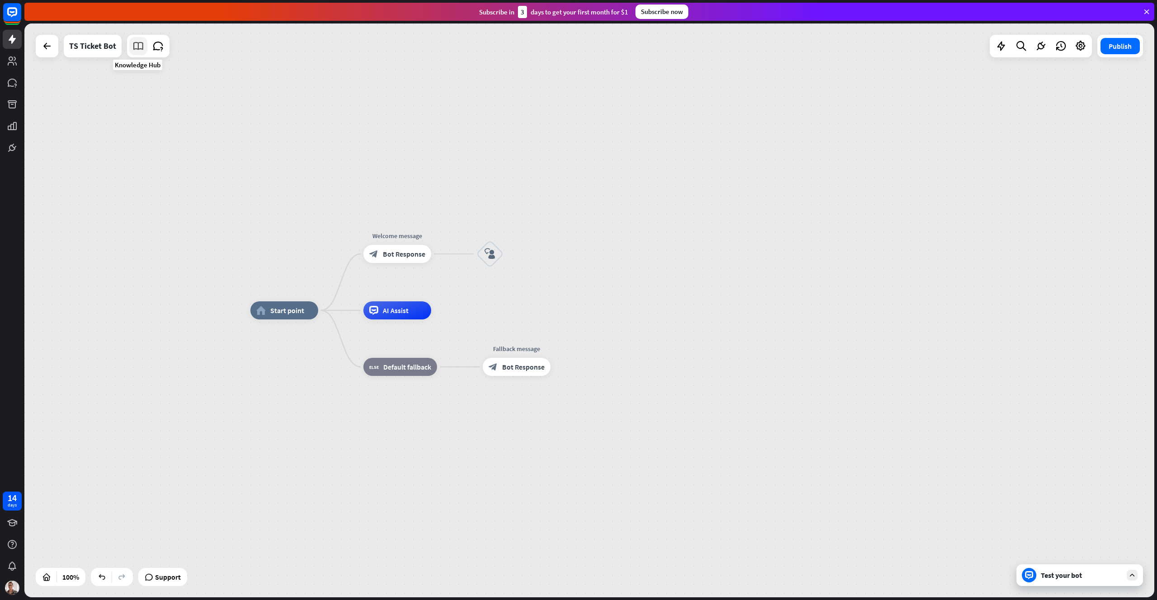
click at [138, 50] on icon at bounding box center [138, 46] width 12 height 12
click at [5, 523] on link at bounding box center [12, 523] width 19 height 19
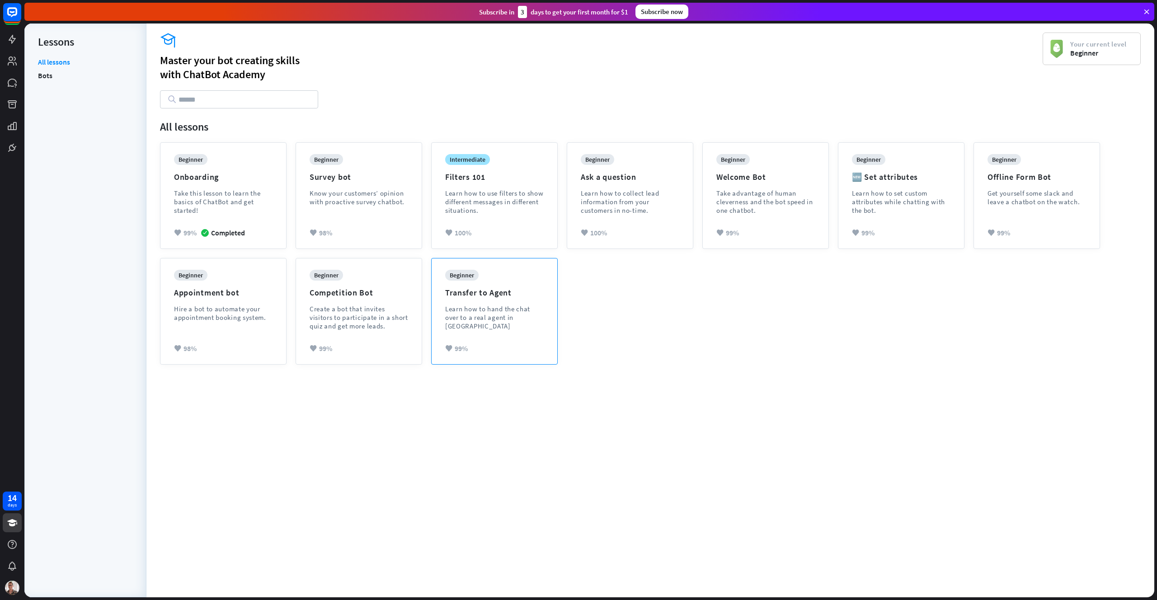
click at [500, 300] on div "beginner Transfer to Agent Learn how to hand the chat over to a real agent in […" at bounding box center [494, 307] width 99 height 74
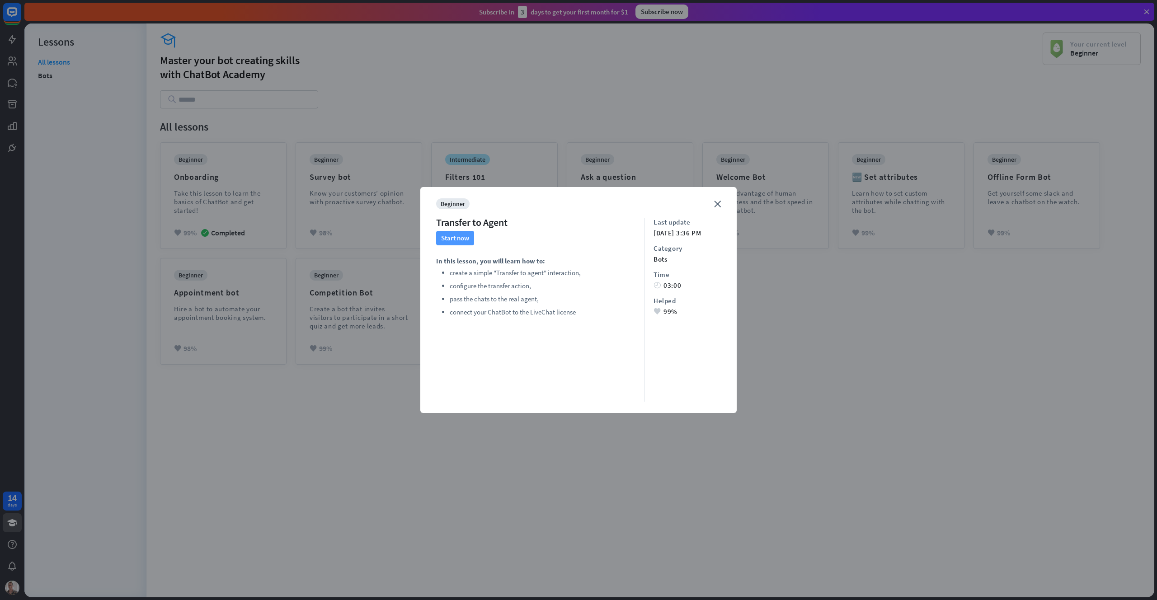
click at [460, 236] on button "Start now" at bounding box center [455, 238] width 38 height 14
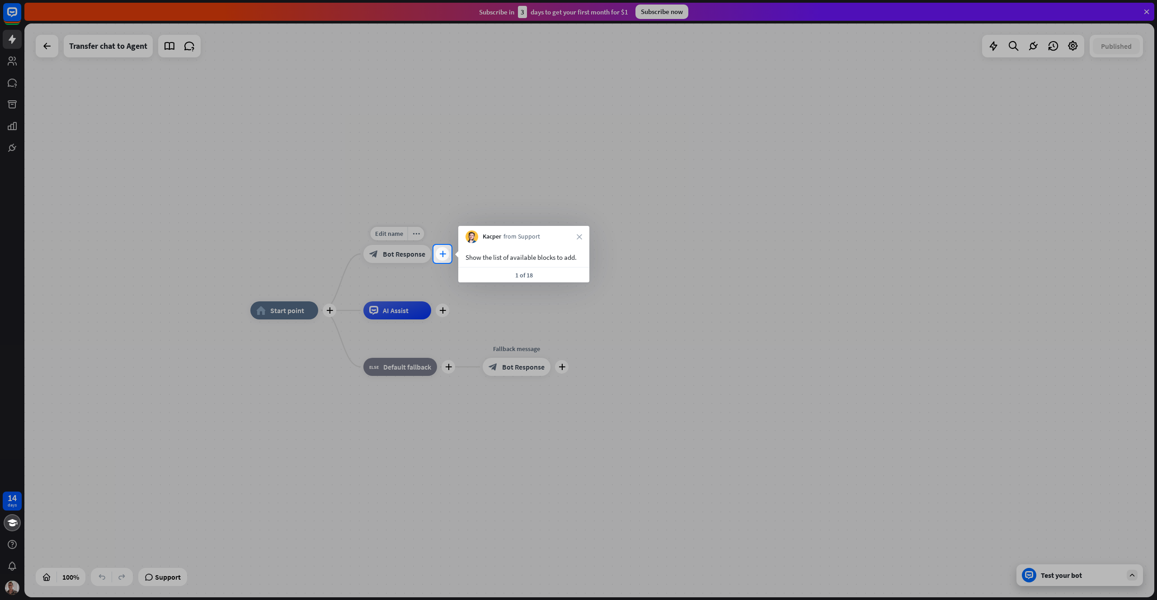
click at [442, 251] on icon "plus" at bounding box center [442, 254] width 7 height 6
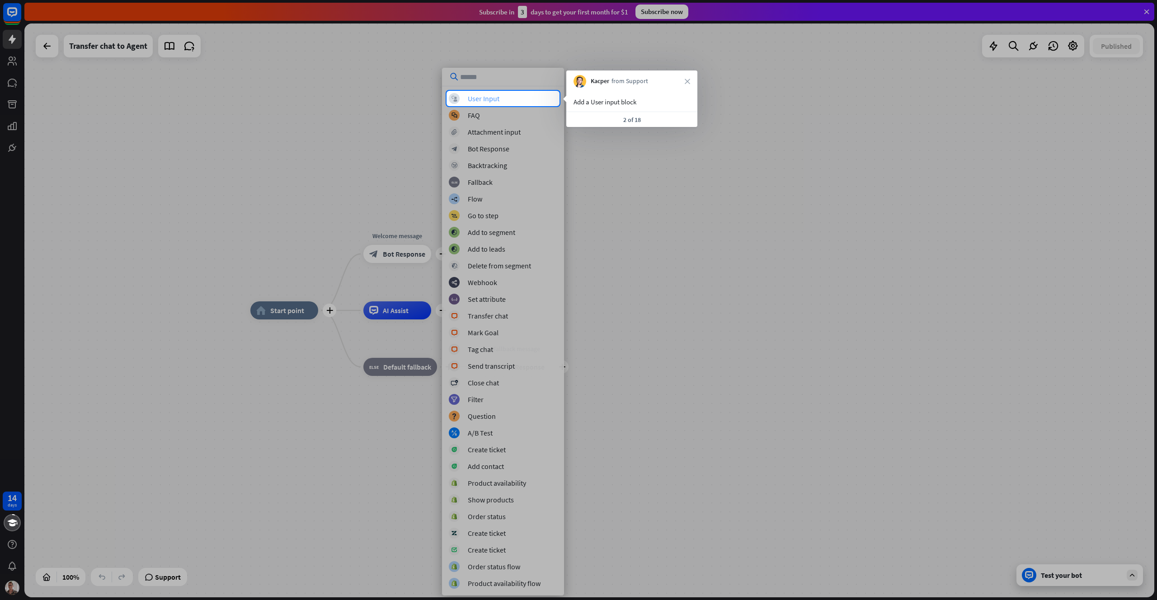
click at [486, 100] on div "User Input" at bounding box center [484, 98] width 32 height 9
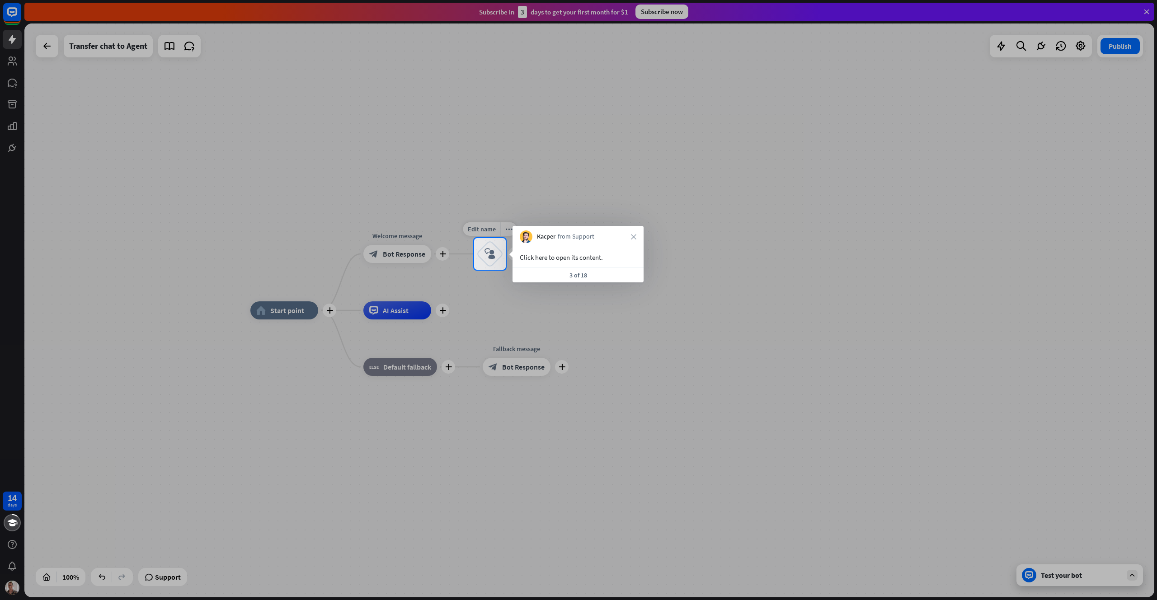
click at [484, 253] on div "block_user_input" at bounding box center [490, 254] width 27 height 27
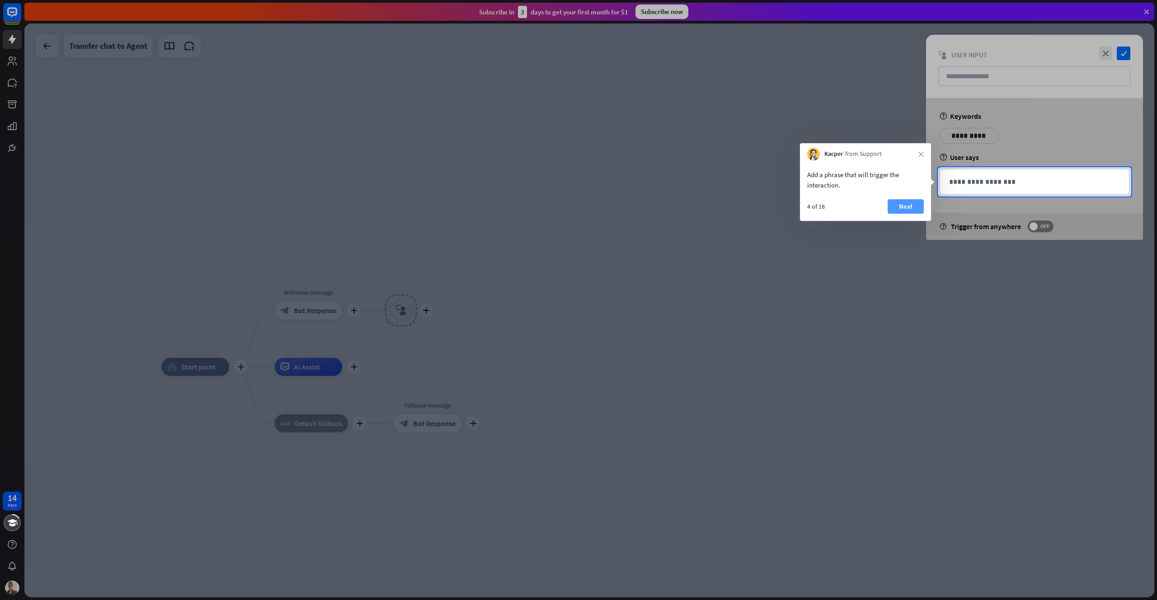
click at [899, 204] on button "Next" at bounding box center [906, 206] width 36 height 14
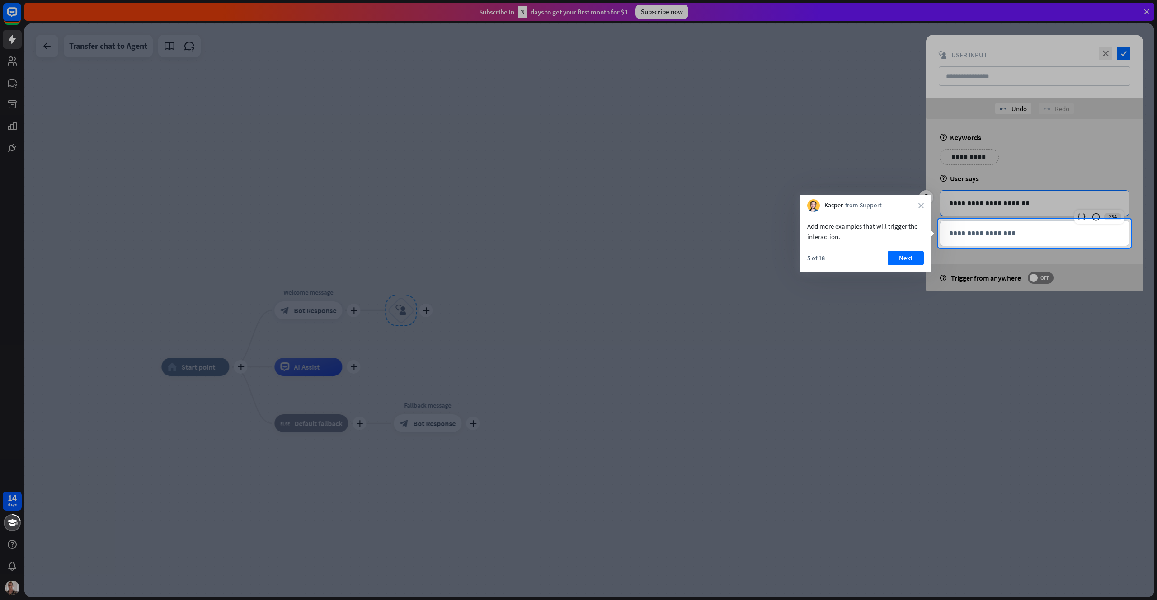
click at [916, 248] on div "Add more examples that will trigger the interaction. 5 of 18 Next" at bounding box center [865, 242] width 131 height 61
click at [916, 259] on button "Next" at bounding box center [906, 258] width 36 height 14
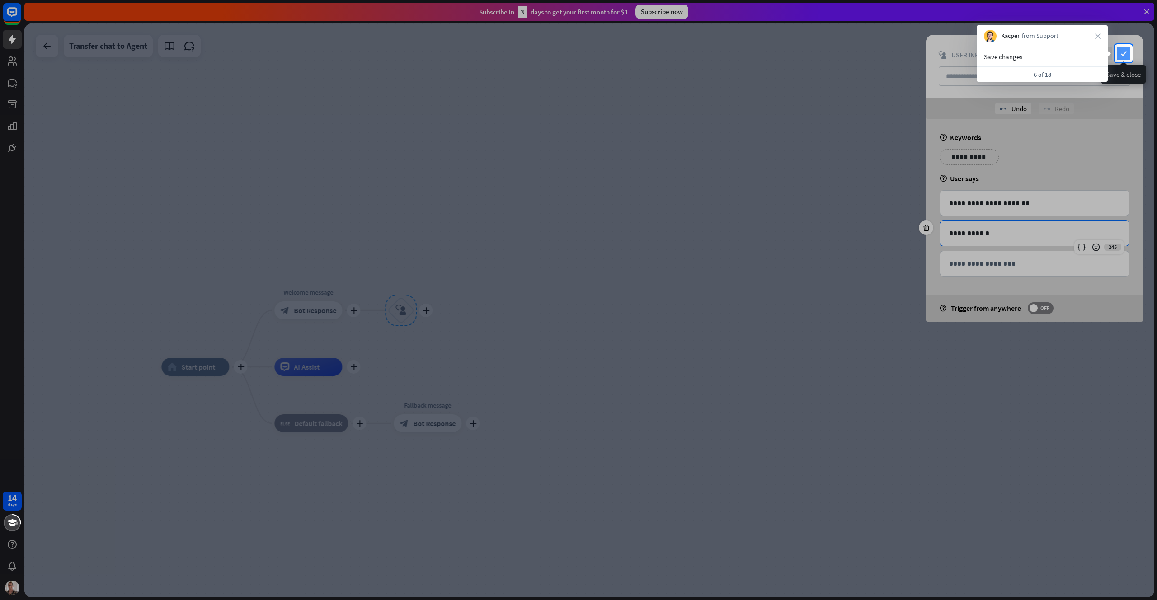
click at [1127, 48] on icon "check" at bounding box center [1124, 54] width 14 height 14
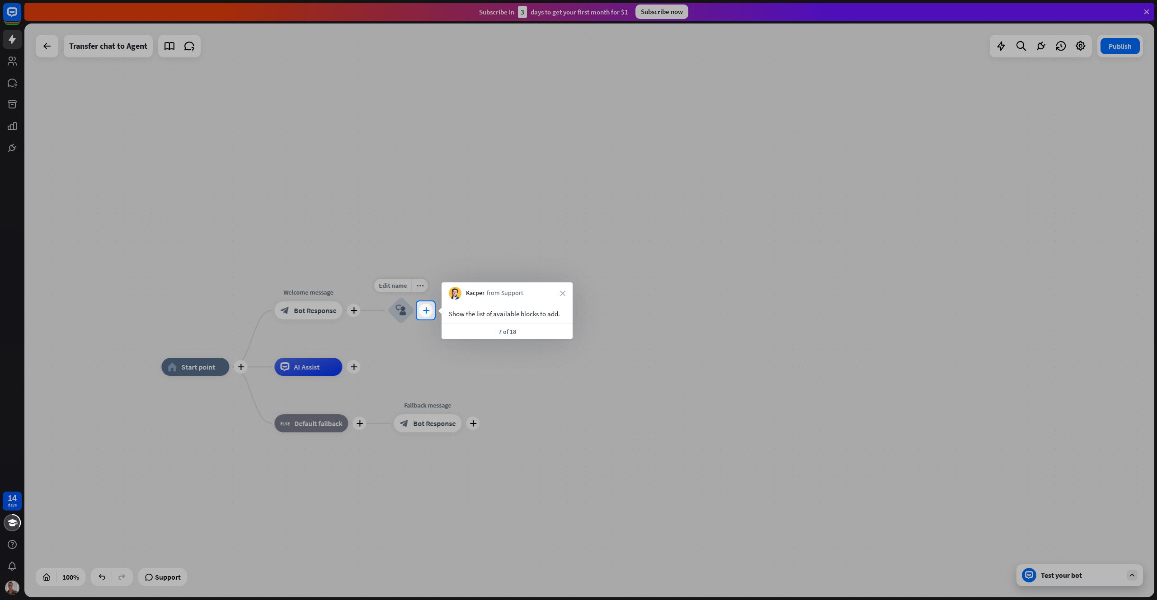
click at [425, 312] on icon "plus" at bounding box center [426, 310] width 7 height 6
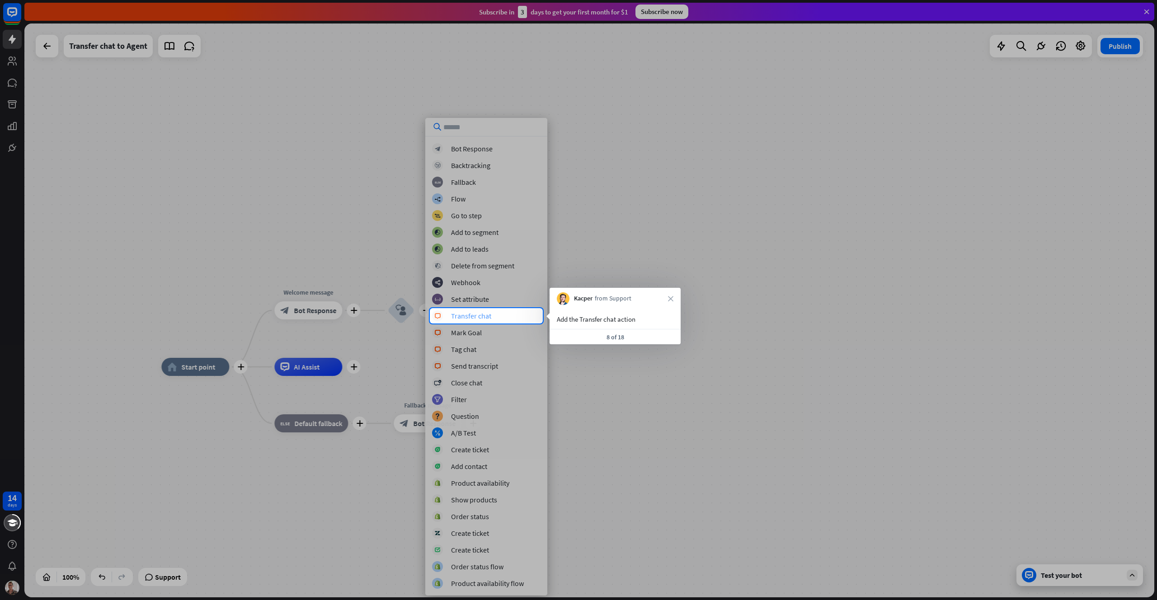
click at [467, 314] on div "Transfer chat" at bounding box center [471, 315] width 40 height 9
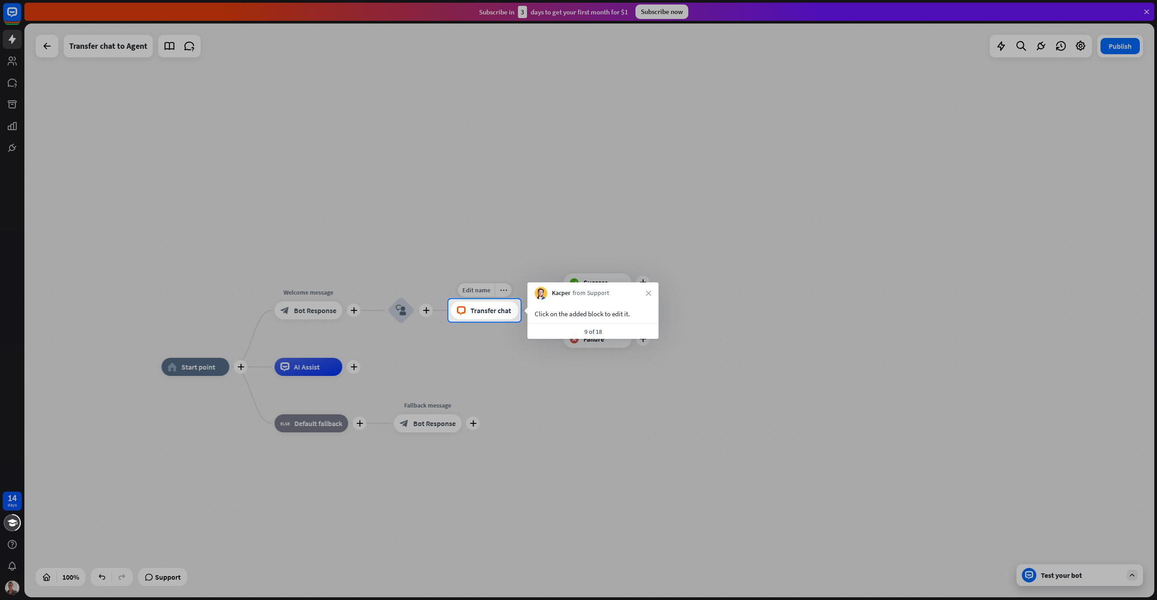
click at [475, 306] on span "Transfer chat" at bounding box center [491, 310] width 41 height 9
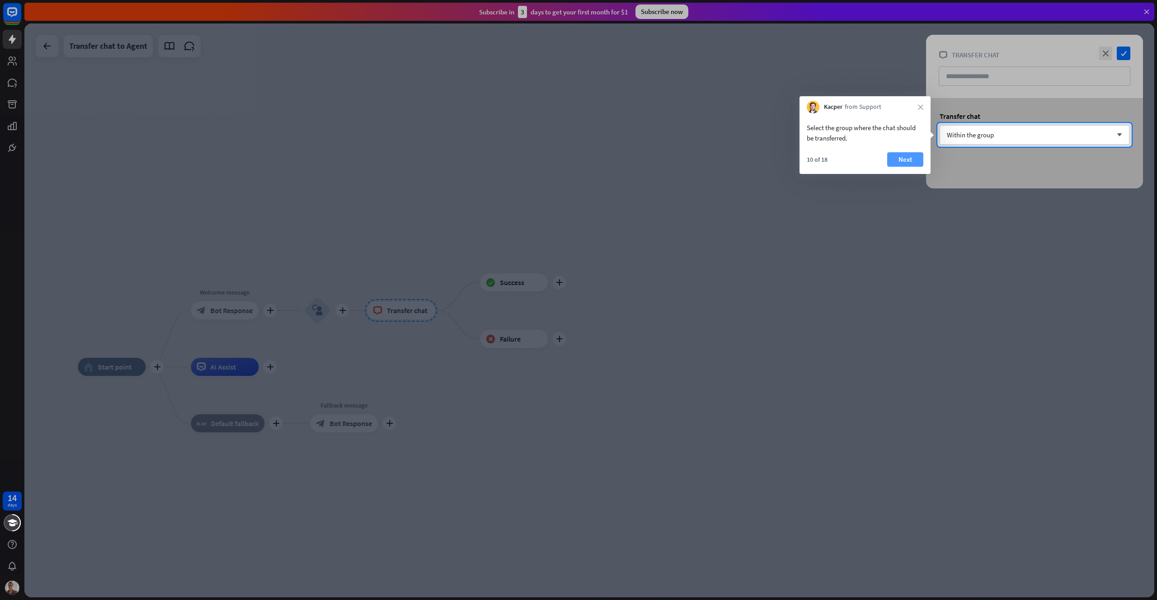
click at [888, 160] on button "Next" at bounding box center [905, 159] width 36 height 14
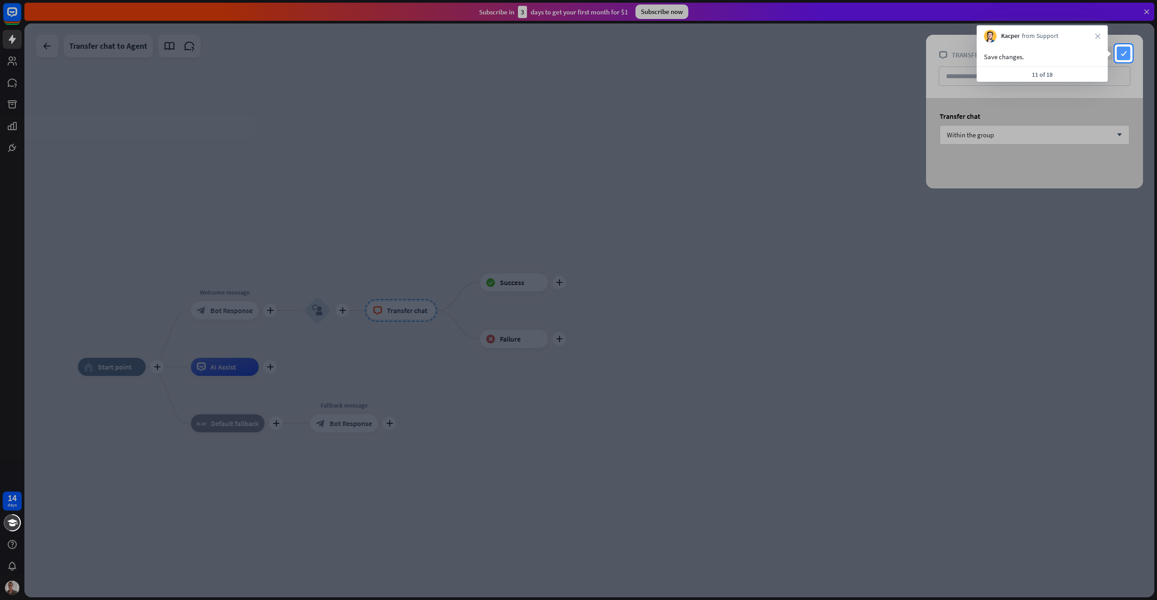
click at [1126, 48] on icon "check" at bounding box center [1124, 54] width 14 height 14
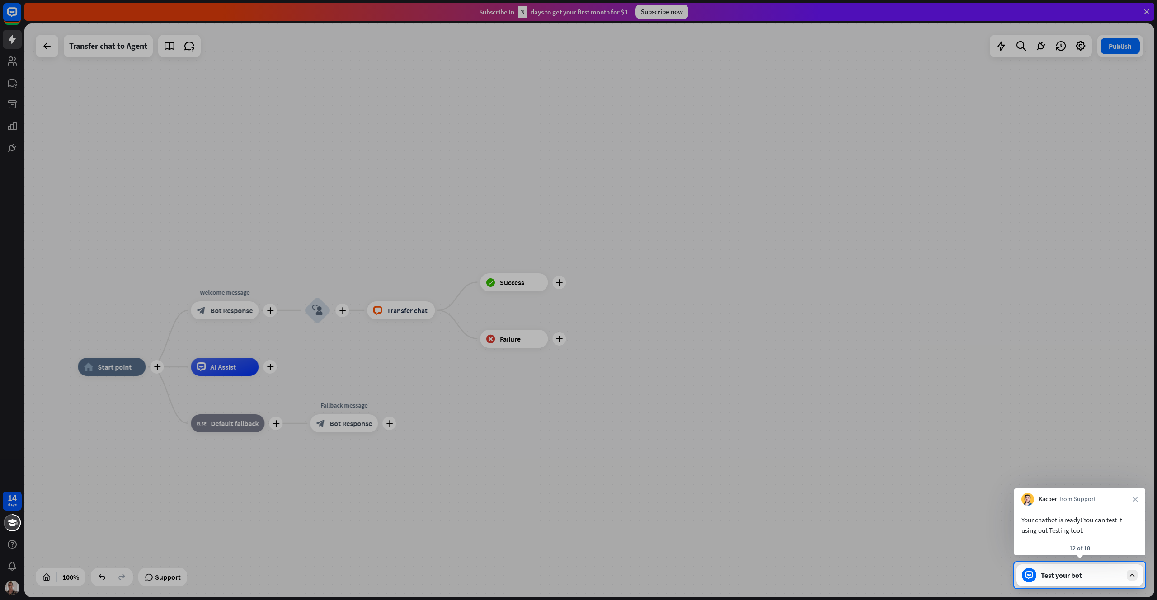
click at [1090, 573] on div "Test your bot" at bounding box center [1081, 575] width 81 height 9
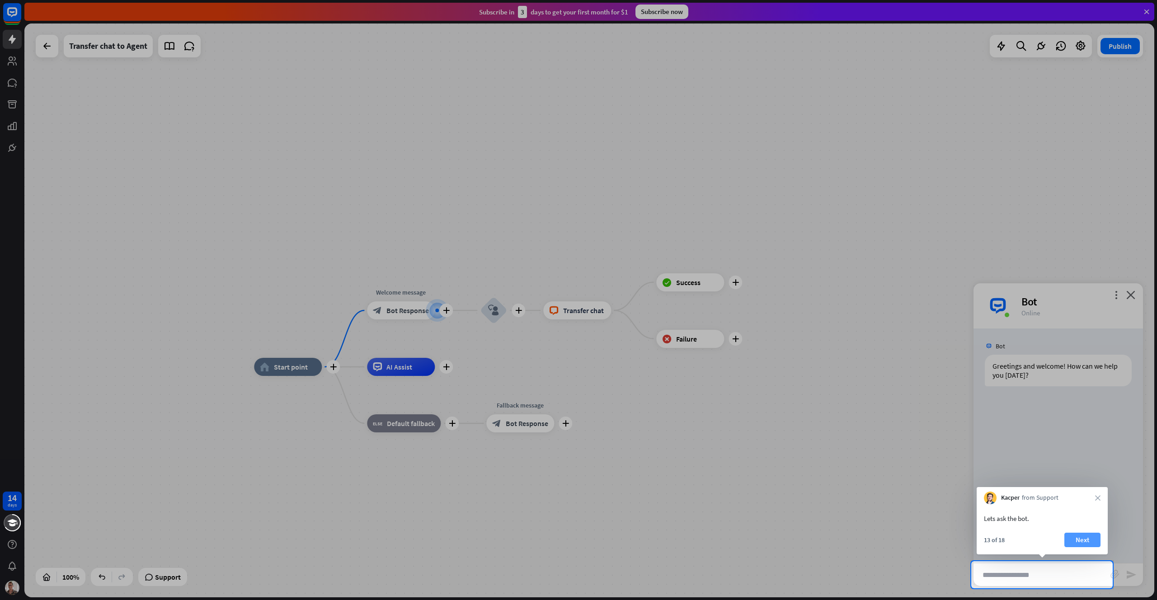
click at [1086, 533] on button "Next" at bounding box center [1083, 540] width 36 height 14
type input "**********"
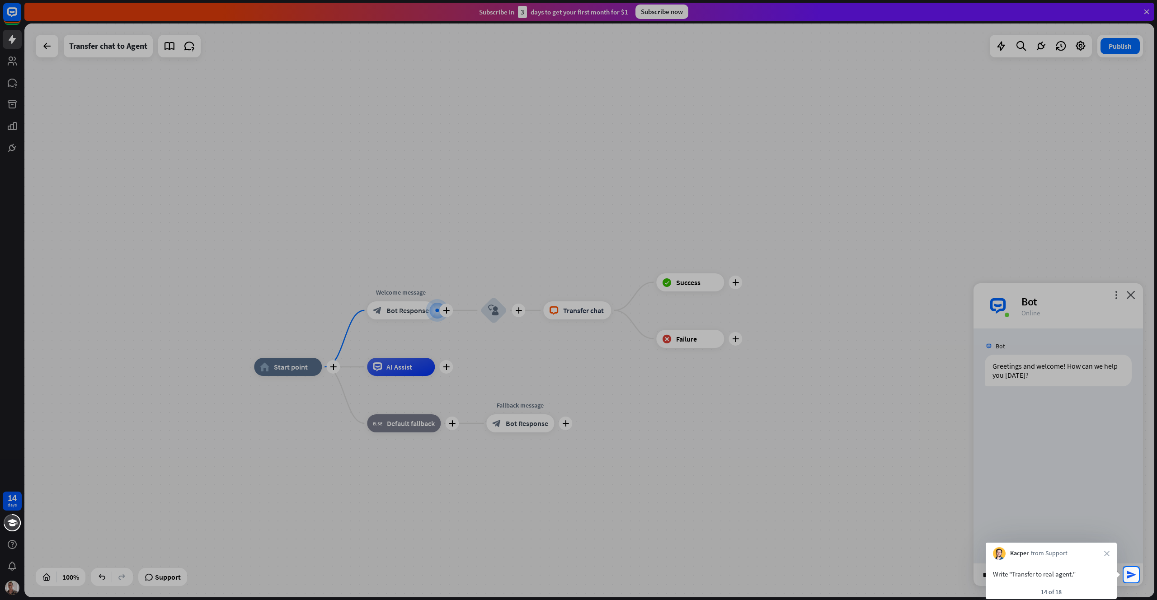
click at [1125, 576] on div "block_attachment" at bounding box center [1118, 575] width 15 height 10
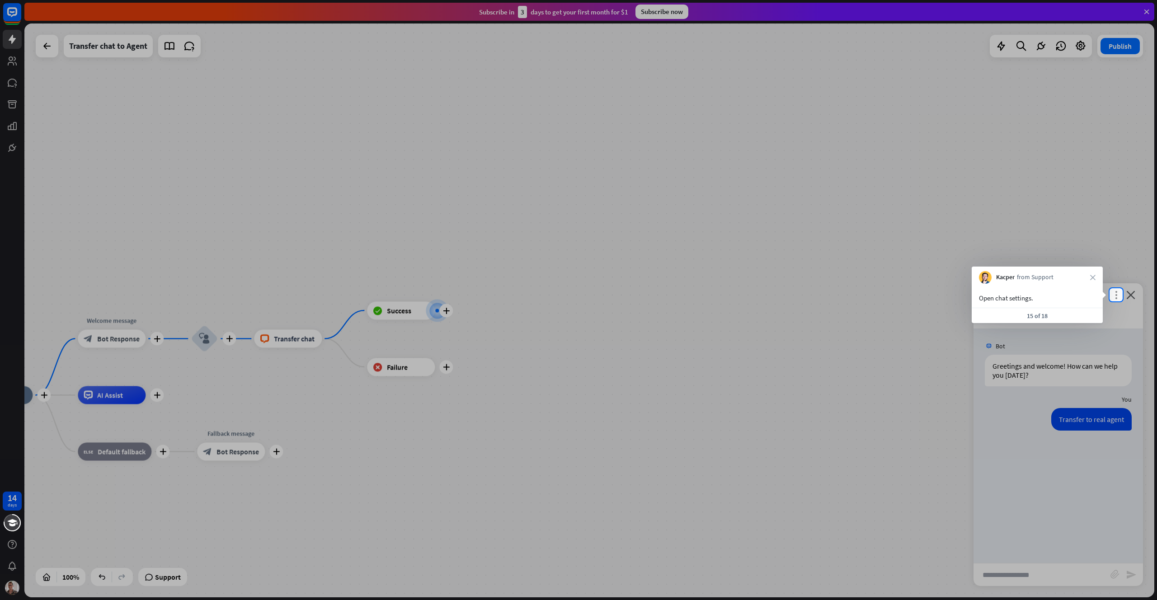
click at [1116, 293] on icon "more_vert" at bounding box center [1116, 295] width 9 height 9
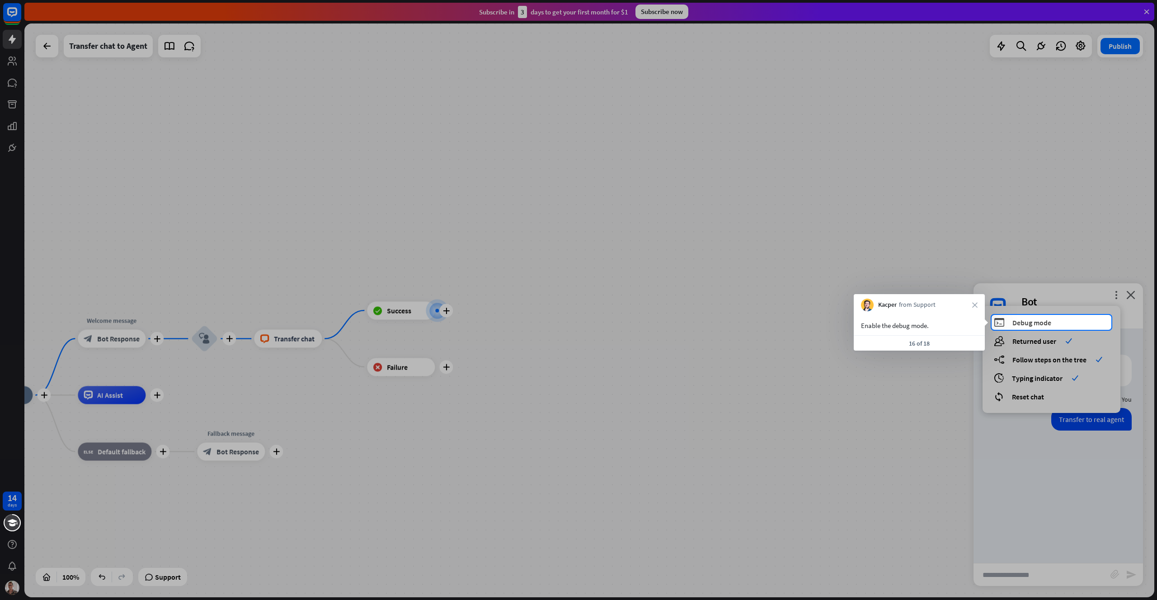
click at [1045, 326] on span "Debug mode" at bounding box center [1032, 322] width 39 height 9
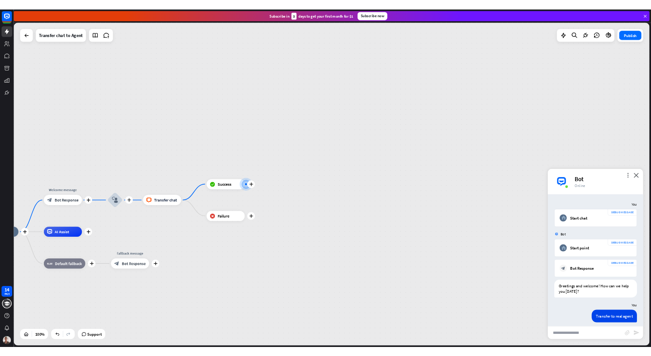
scroll to position [177, 0]
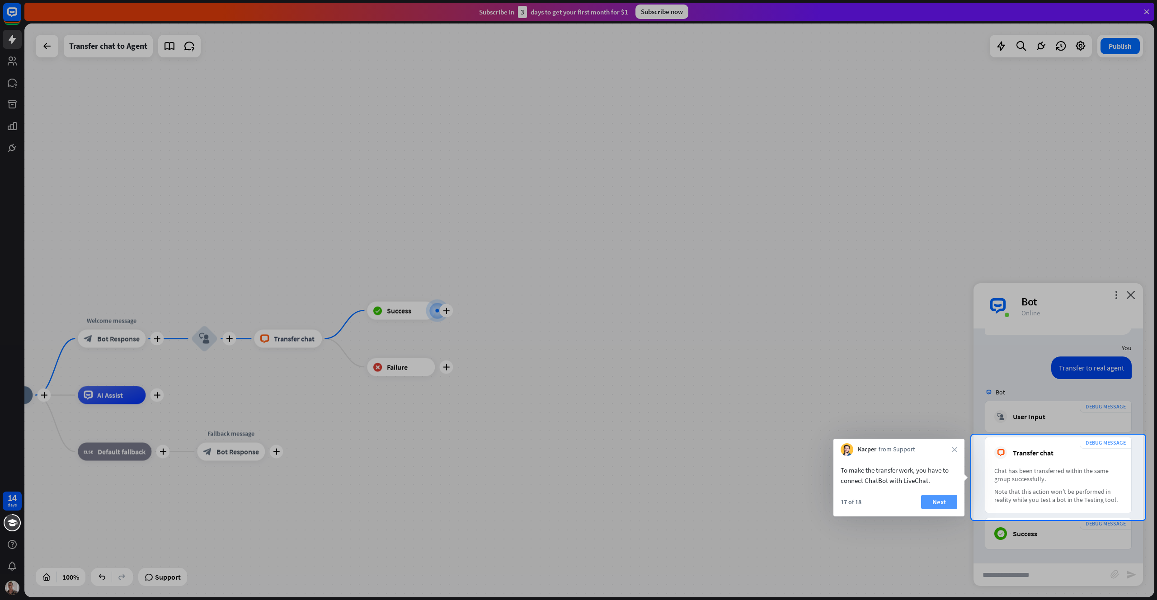
click at [939, 502] on button "Next" at bounding box center [939, 502] width 36 height 14
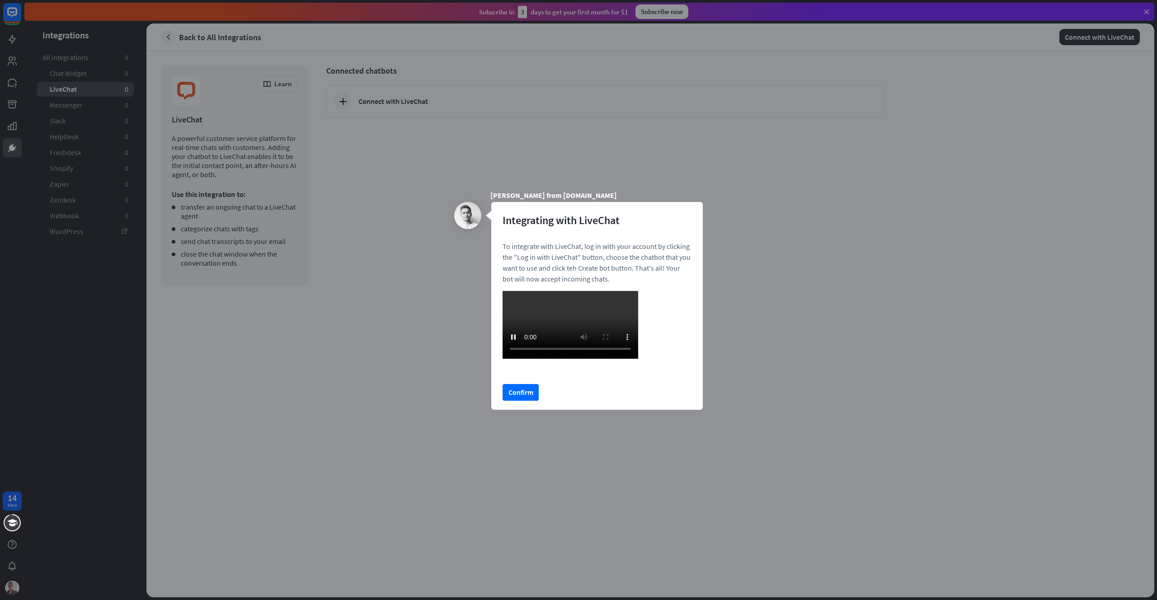
click at [759, 271] on div "[PERSON_NAME] from [DOMAIN_NAME] Integrating with LiveChat To integrate with Li…" at bounding box center [578, 300] width 1157 height 600
click at [514, 401] on button "Confirm" at bounding box center [521, 392] width 36 height 17
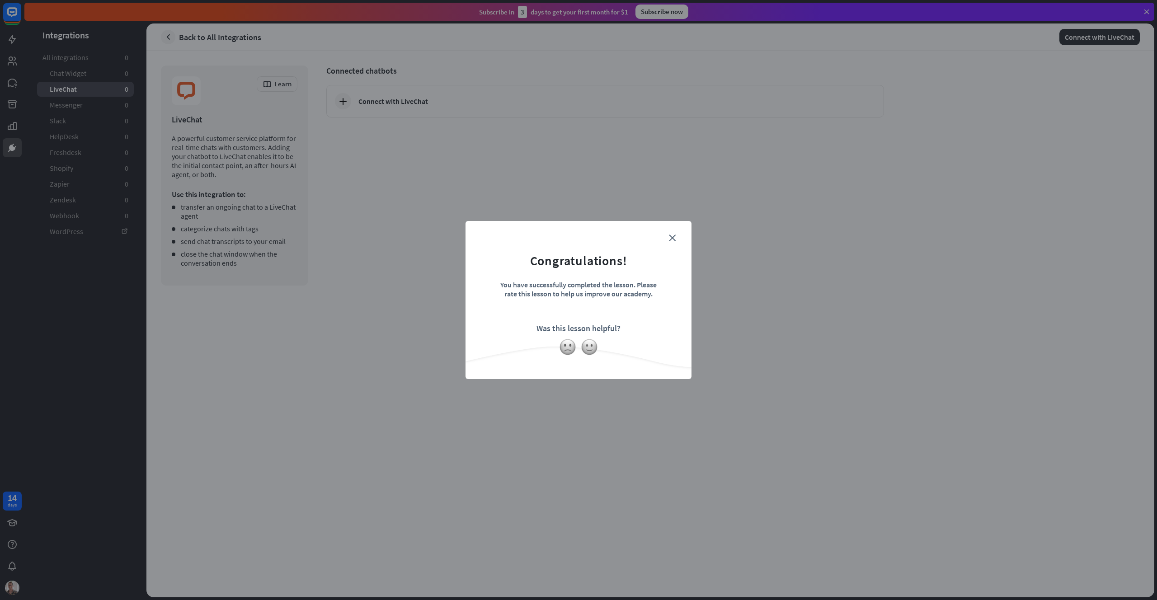
click at [667, 235] on form "Congratulations! You have successfully completed the lesson. Please rate this l…" at bounding box center [578, 286] width 203 height 108
click at [674, 236] on icon "close" at bounding box center [672, 238] width 7 height 7
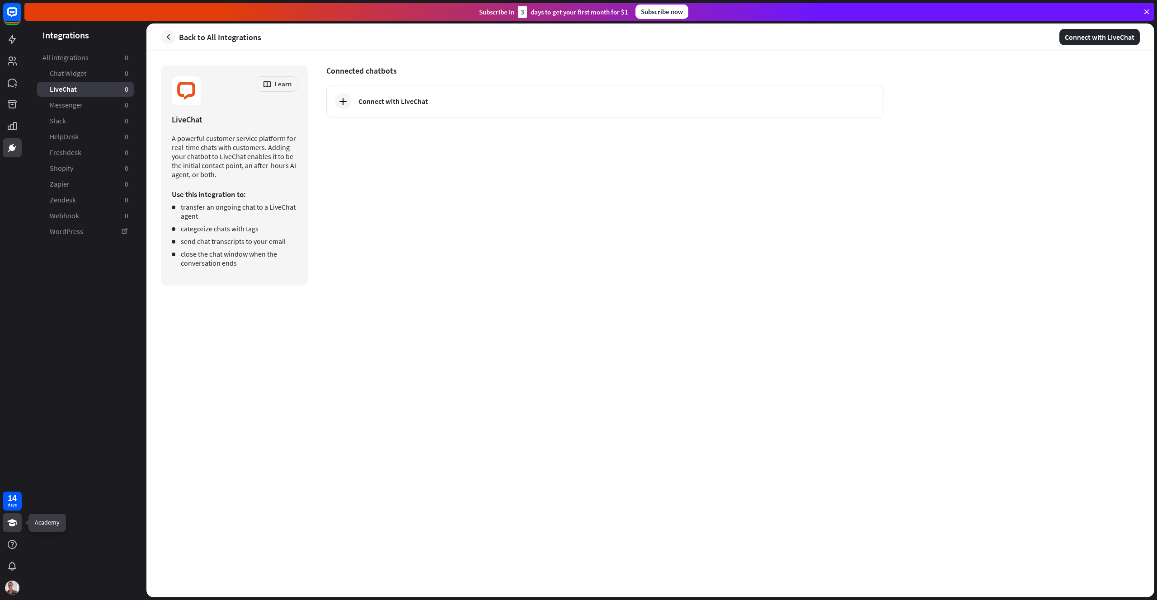
click at [12, 519] on icon at bounding box center [12, 522] width 10 height 7
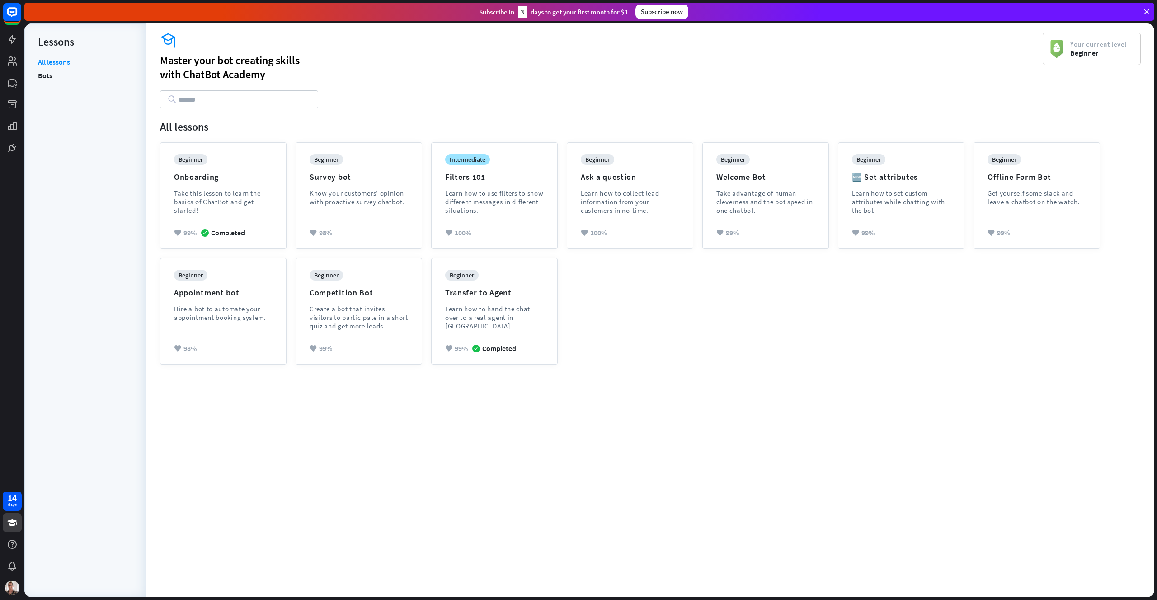
click at [53, 74] on li "Bots" at bounding box center [85, 76] width 95 height 14
click at [40, 75] on link "Bots" at bounding box center [45, 76] width 14 height 14
click at [54, 61] on link "All lessons" at bounding box center [54, 62] width 32 height 11
click at [14, 542] on icon at bounding box center [12, 544] width 9 height 9
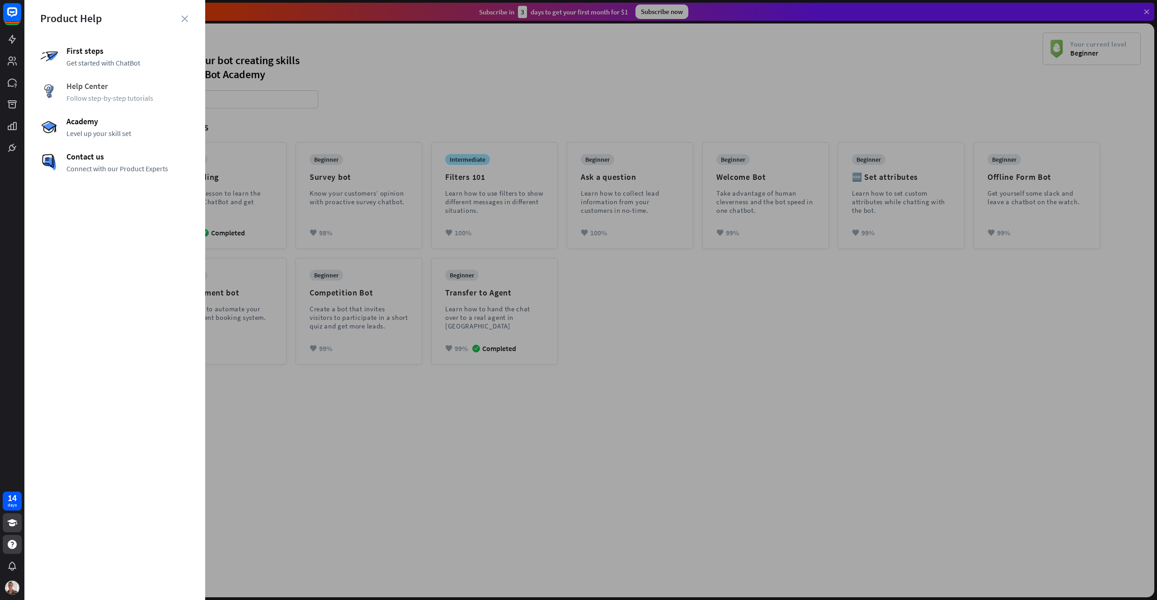
click at [104, 99] on span "Follow step-by-step tutorials" at bounding box center [127, 98] width 123 height 9
click at [356, 97] on div at bounding box center [590, 300] width 1133 height 600
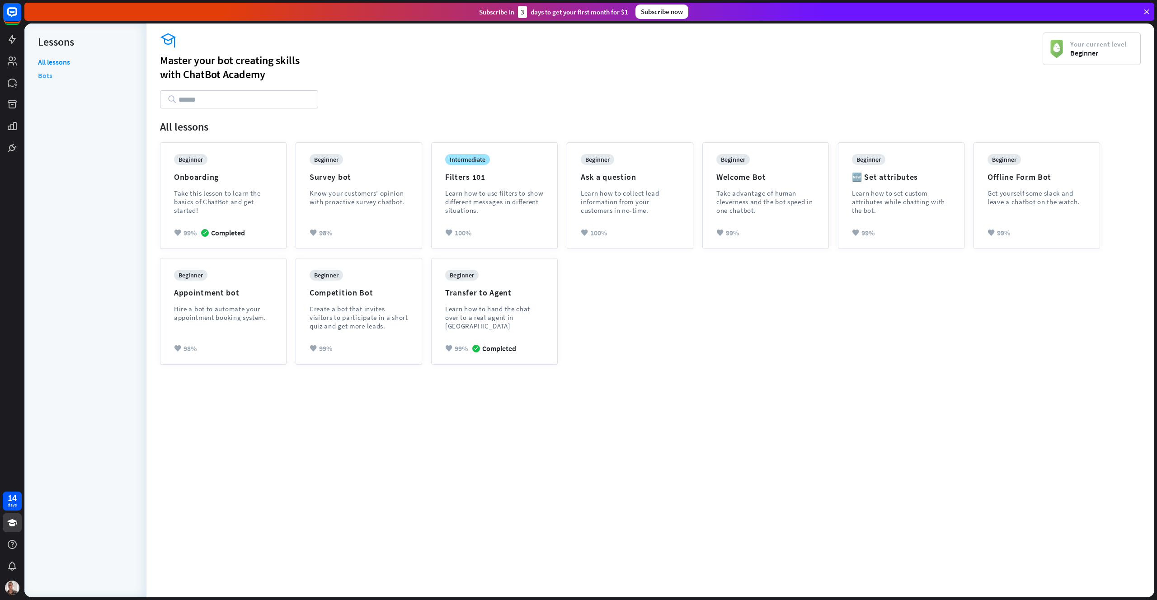
click at [42, 79] on link "Bots" at bounding box center [45, 76] width 14 height 14
click at [52, 57] on div "menu Lessons" at bounding box center [85, 45] width 95 height 25
click at [46, 63] on link "All lessons" at bounding box center [54, 62] width 32 height 11
click at [10, 38] on icon at bounding box center [12, 39] width 11 height 11
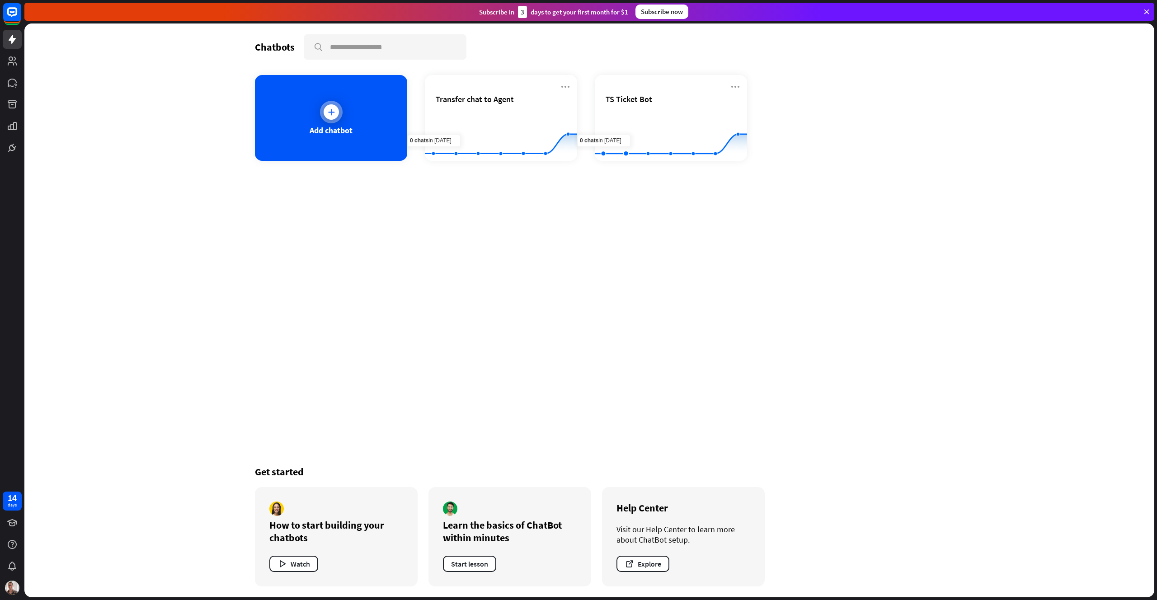
click at [342, 136] on div "Add chatbot" at bounding box center [331, 118] width 152 height 86
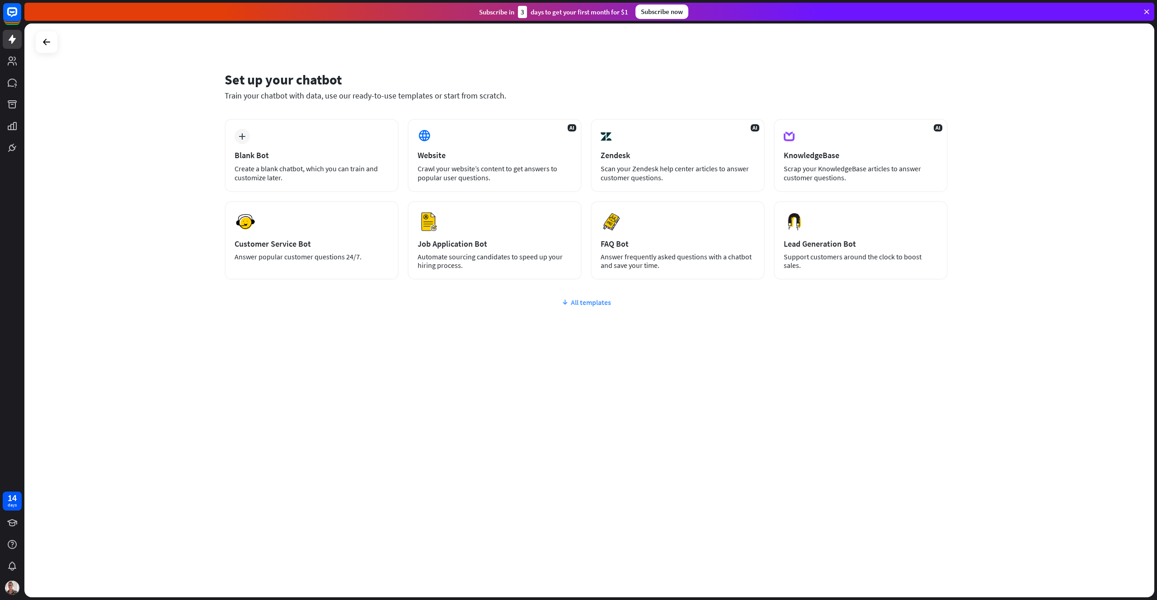
click at [591, 299] on div "All templates" at bounding box center [586, 302] width 723 height 9
